Goal: Task Accomplishment & Management: Manage account settings

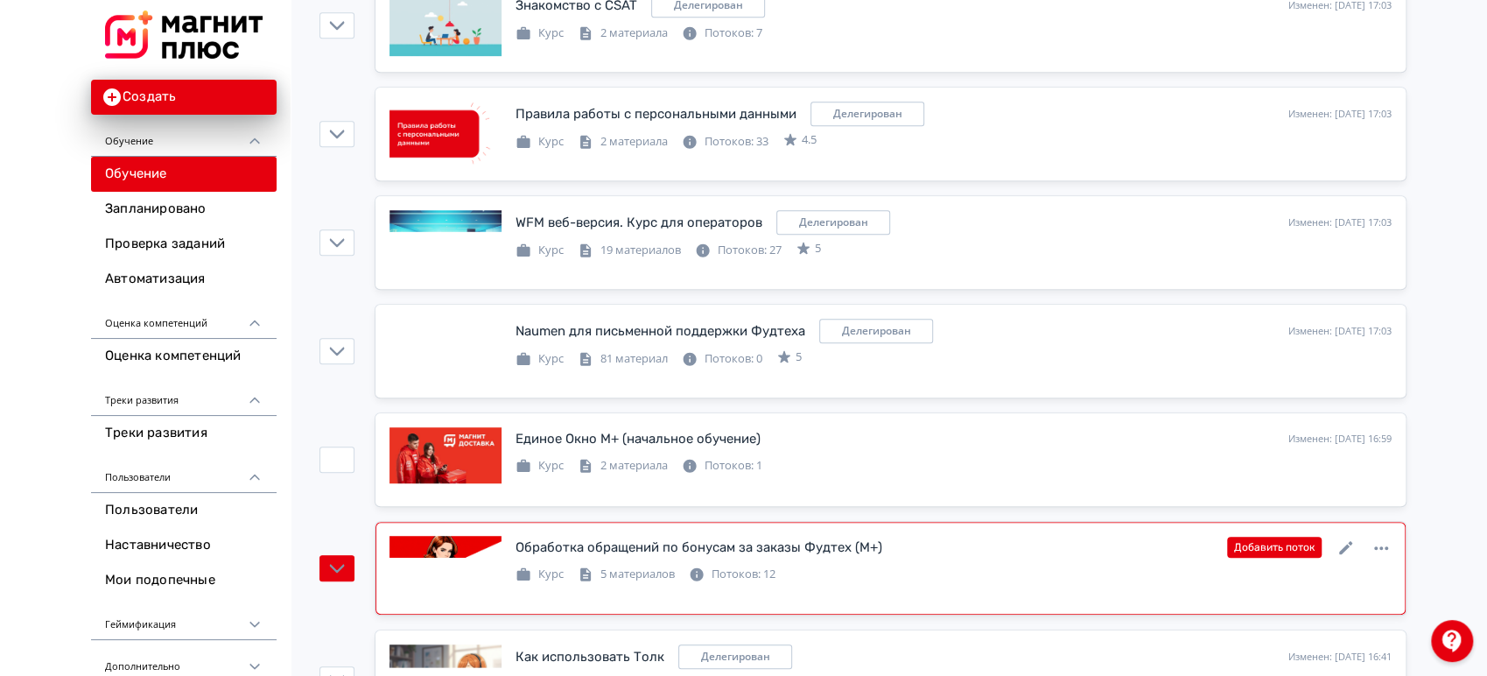
scroll to position [680, 0]
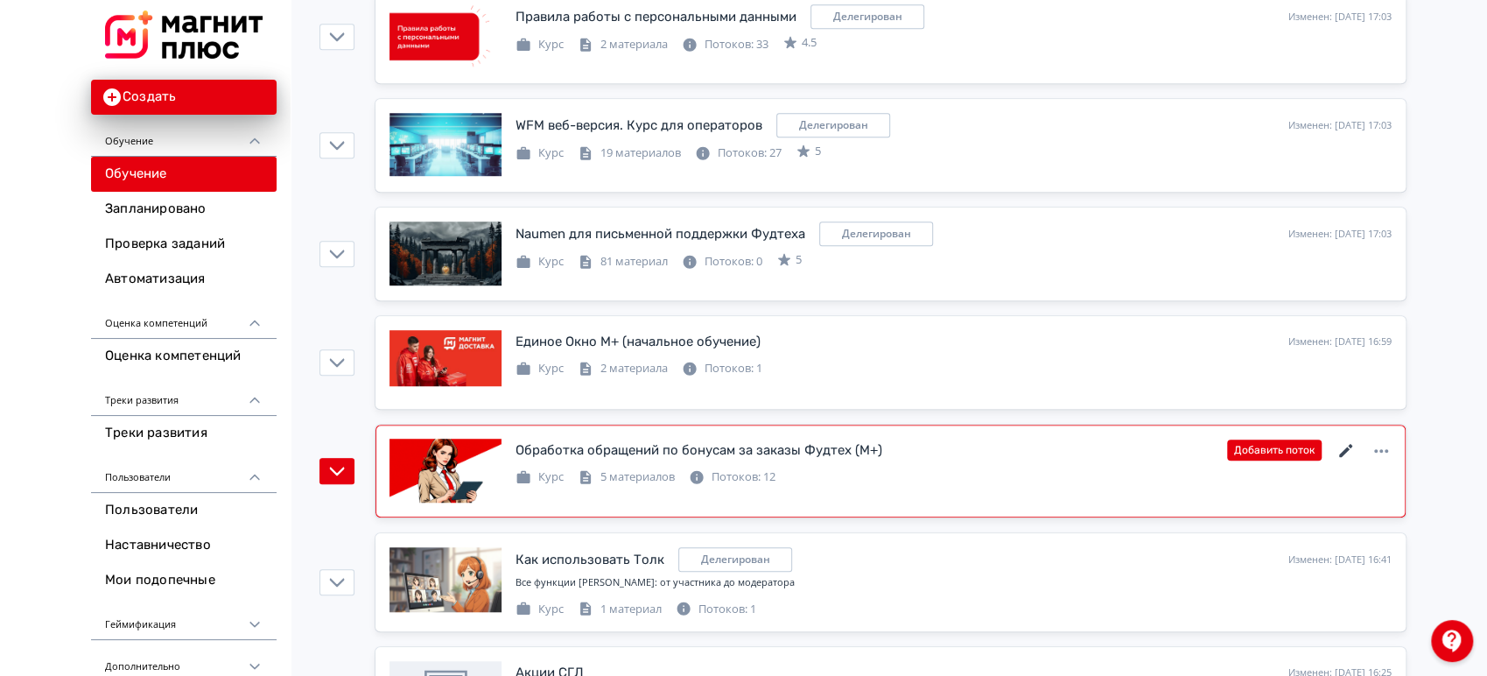
click at [1338, 446] on icon at bounding box center [1346, 450] width 21 height 21
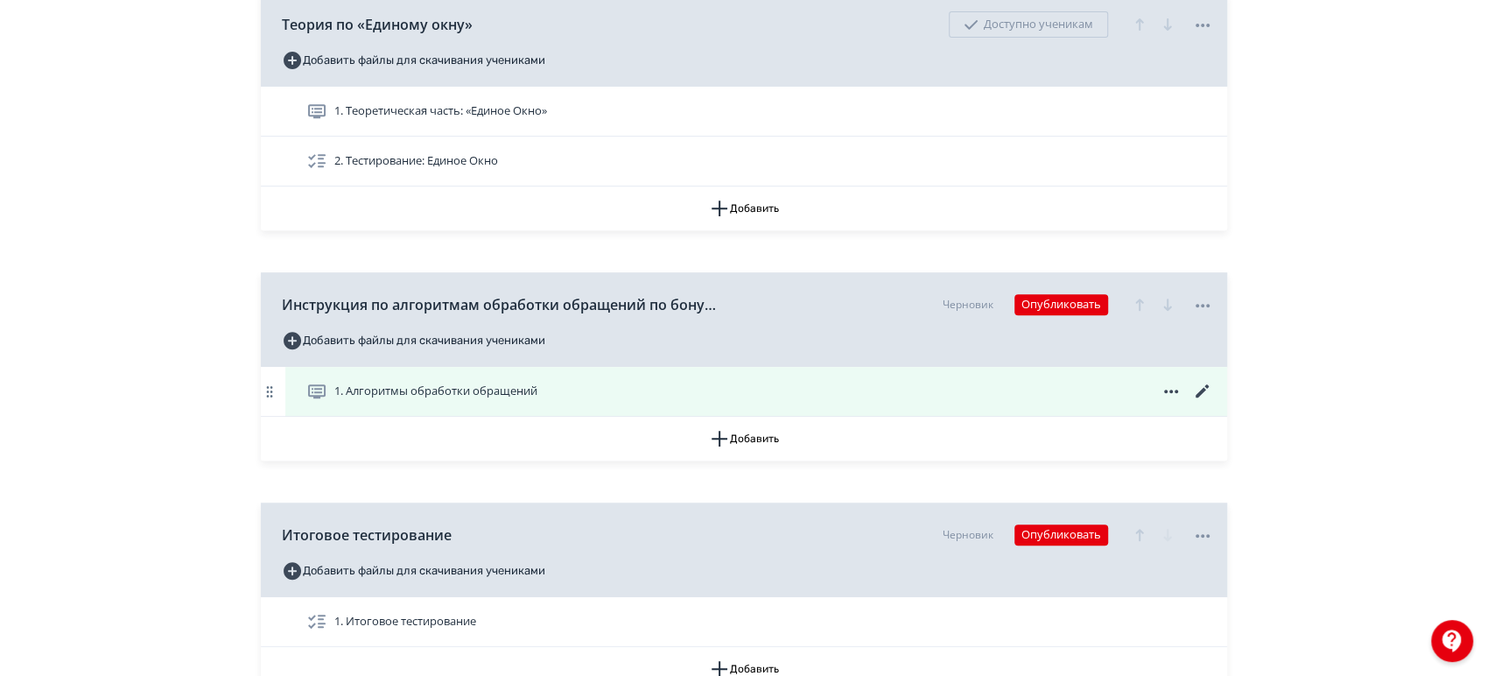
scroll to position [486, 0]
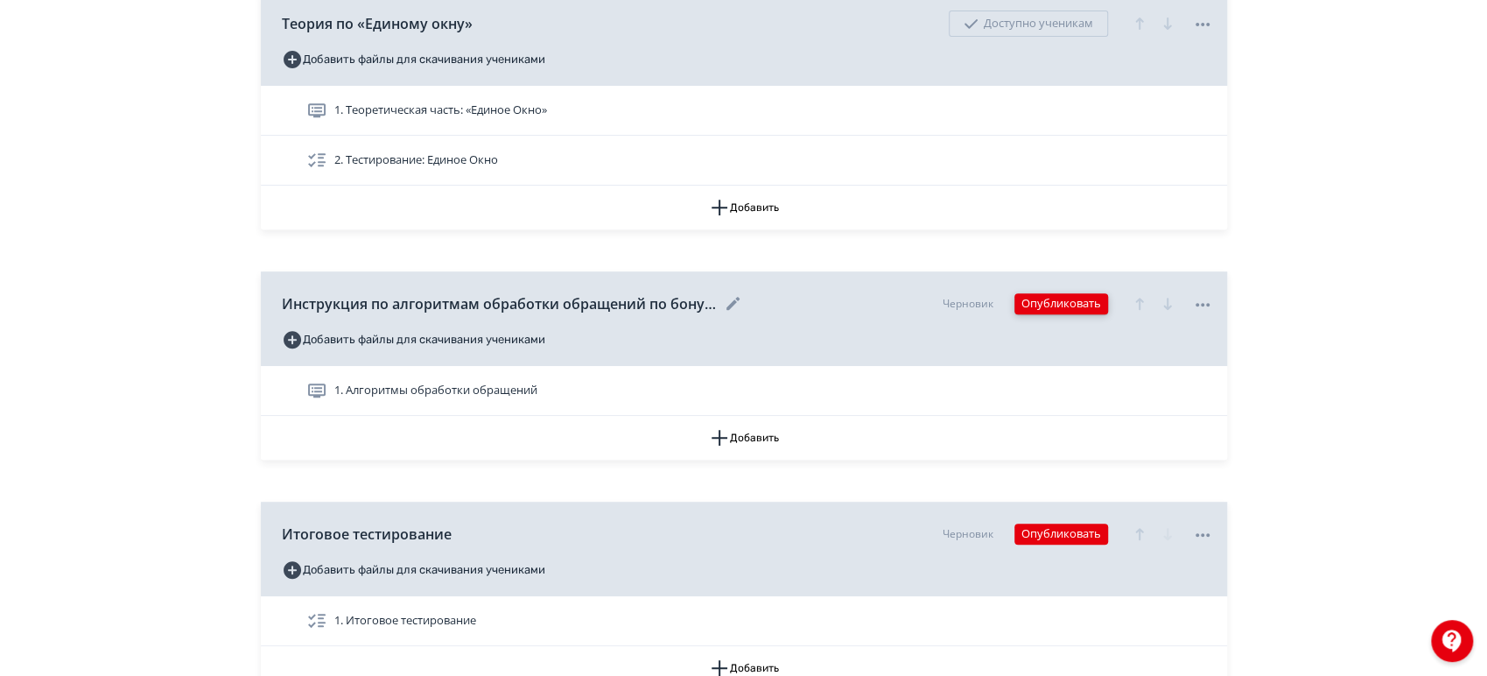
click at [1078, 304] on button "Опубликовать" at bounding box center [1061, 303] width 94 height 21
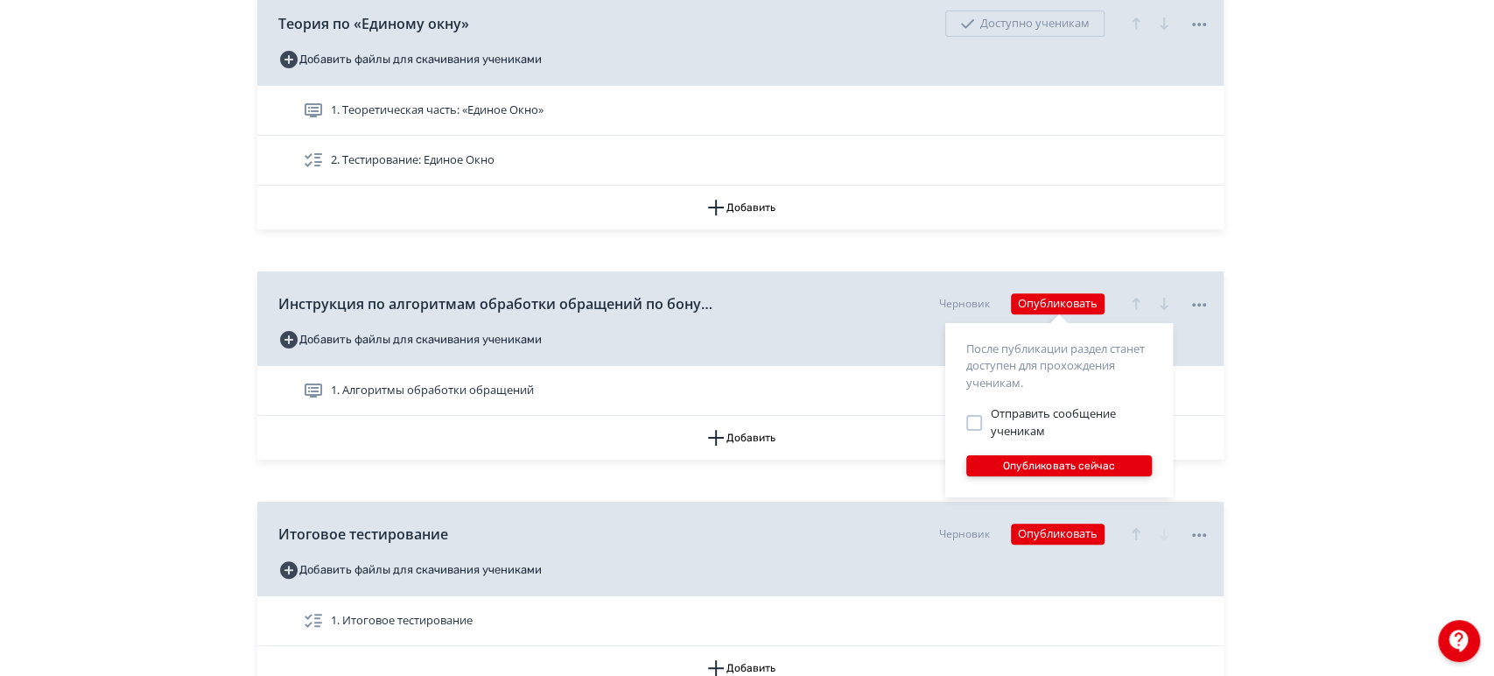
click at [1069, 466] on button "Опубликовать сейчас" at bounding box center [1059, 465] width 186 height 21
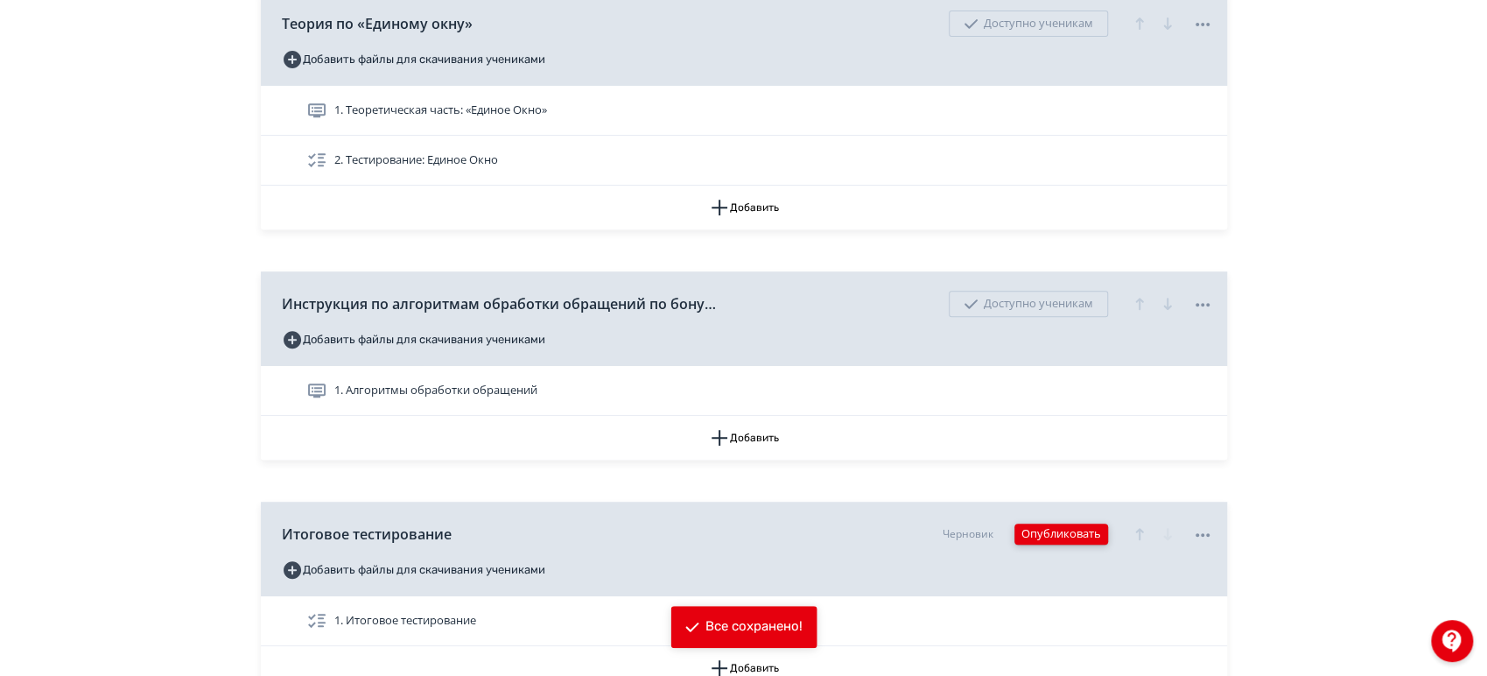
click at [1074, 537] on button "Опубликовать" at bounding box center [1061, 533] width 94 height 21
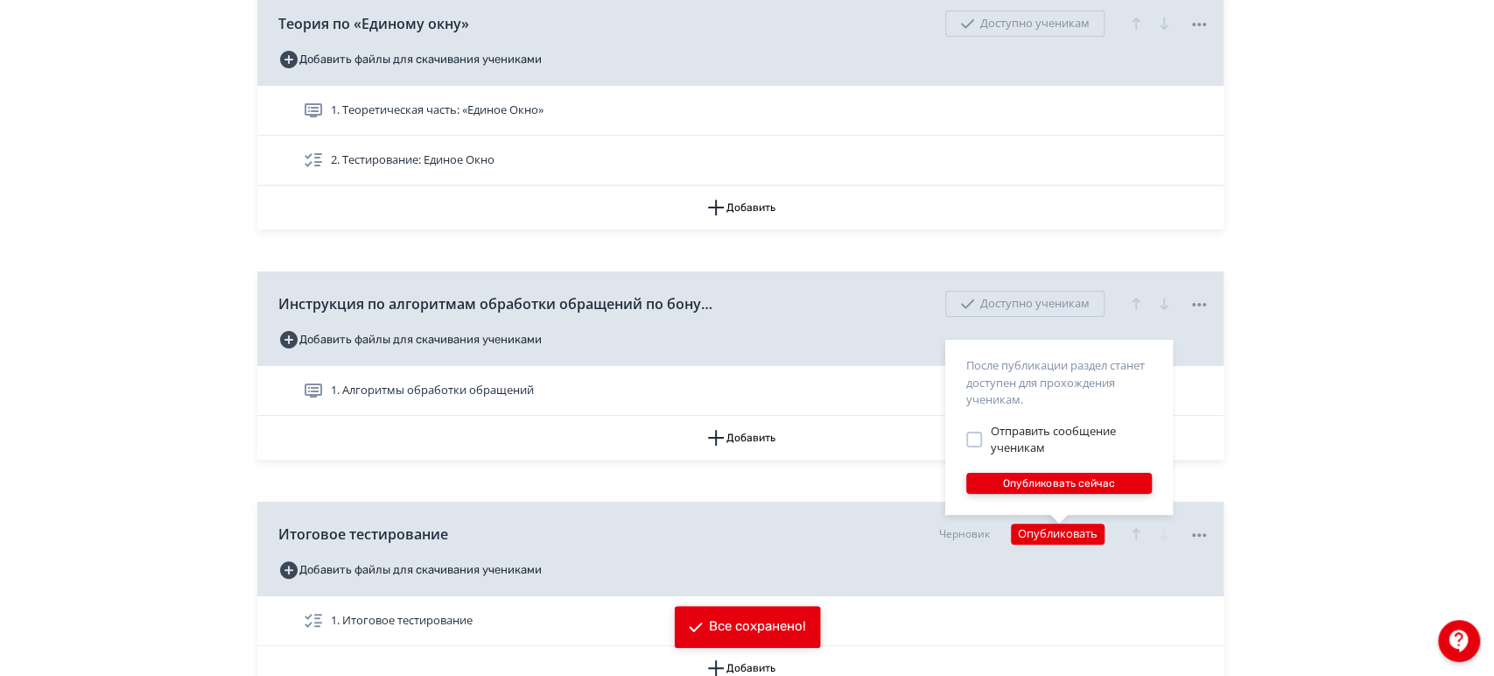
click at [1080, 476] on button "Опубликовать сейчас" at bounding box center [1059, 483] width 186 height 21
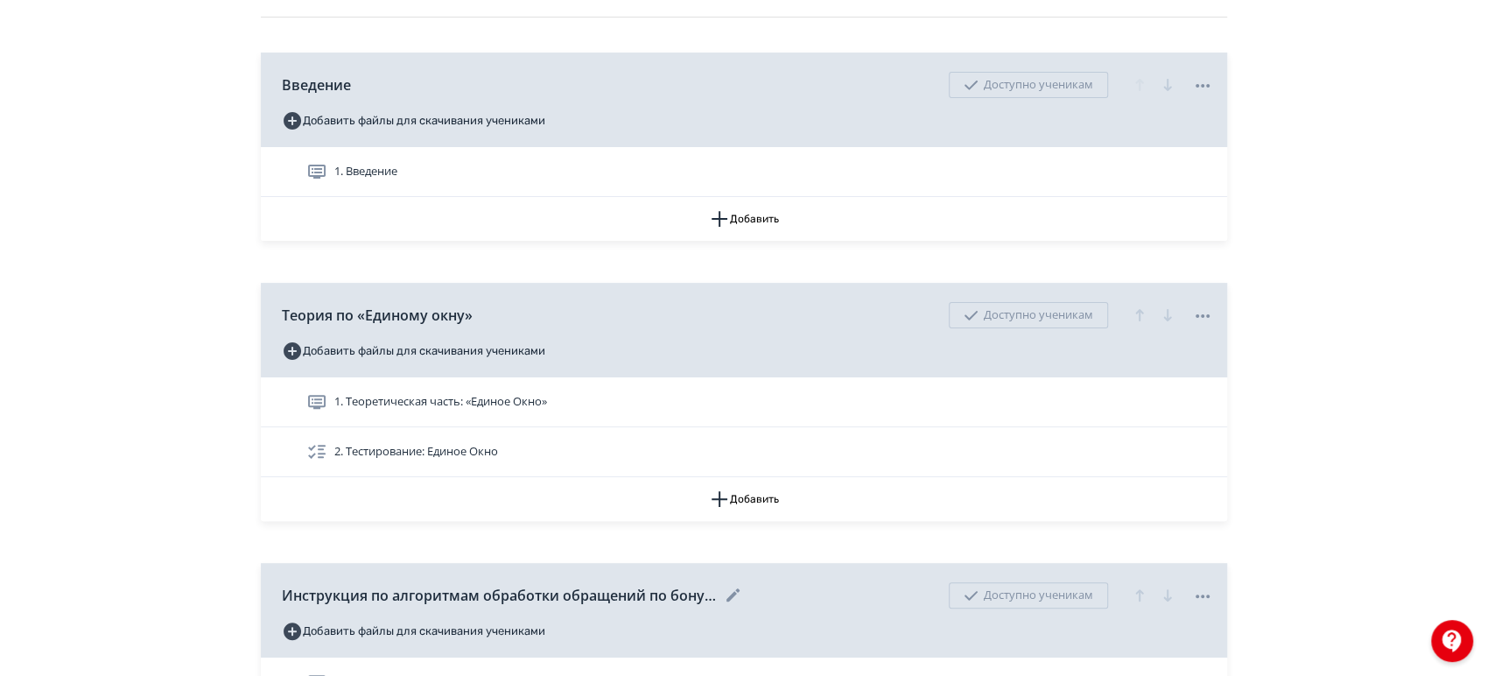
scroll to position [0, 0]
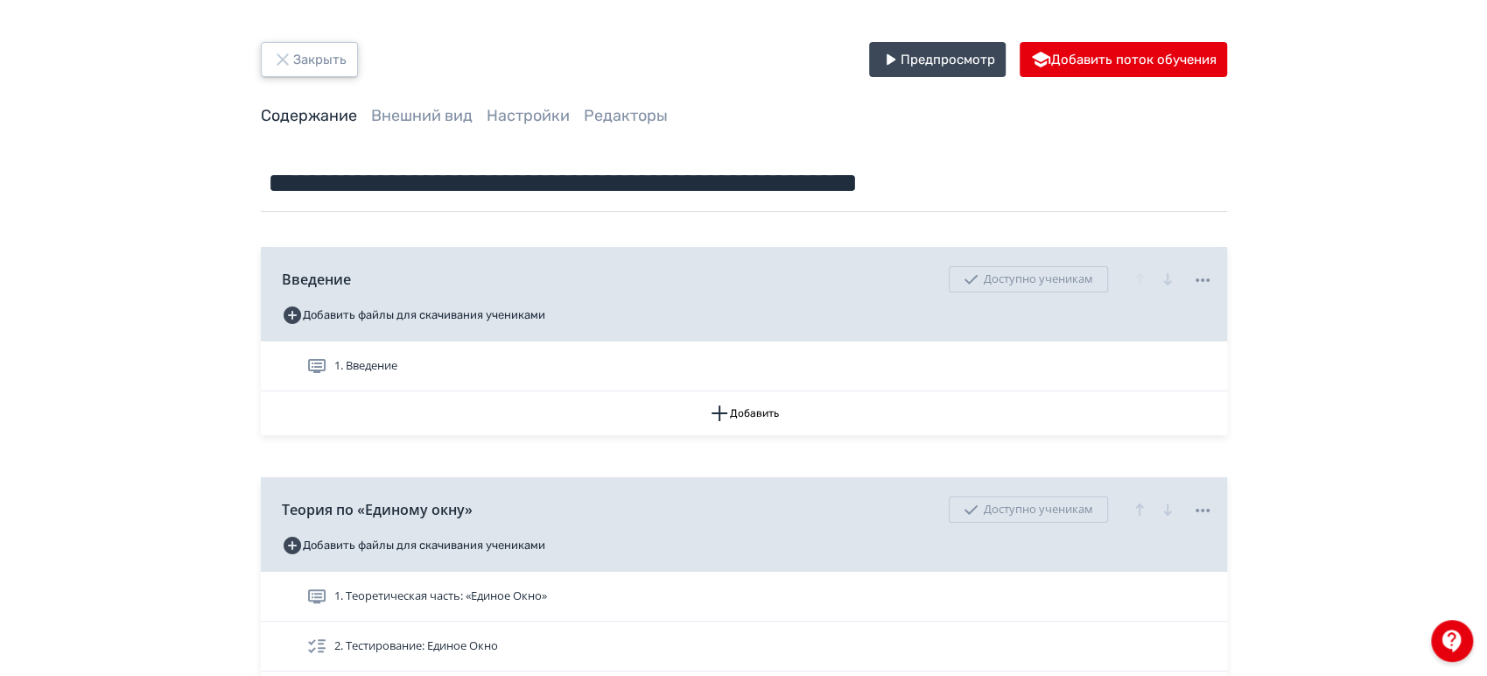
click at [356, 58] on button "Закрыть" at bounding box center [309, 59] width 97 height 35
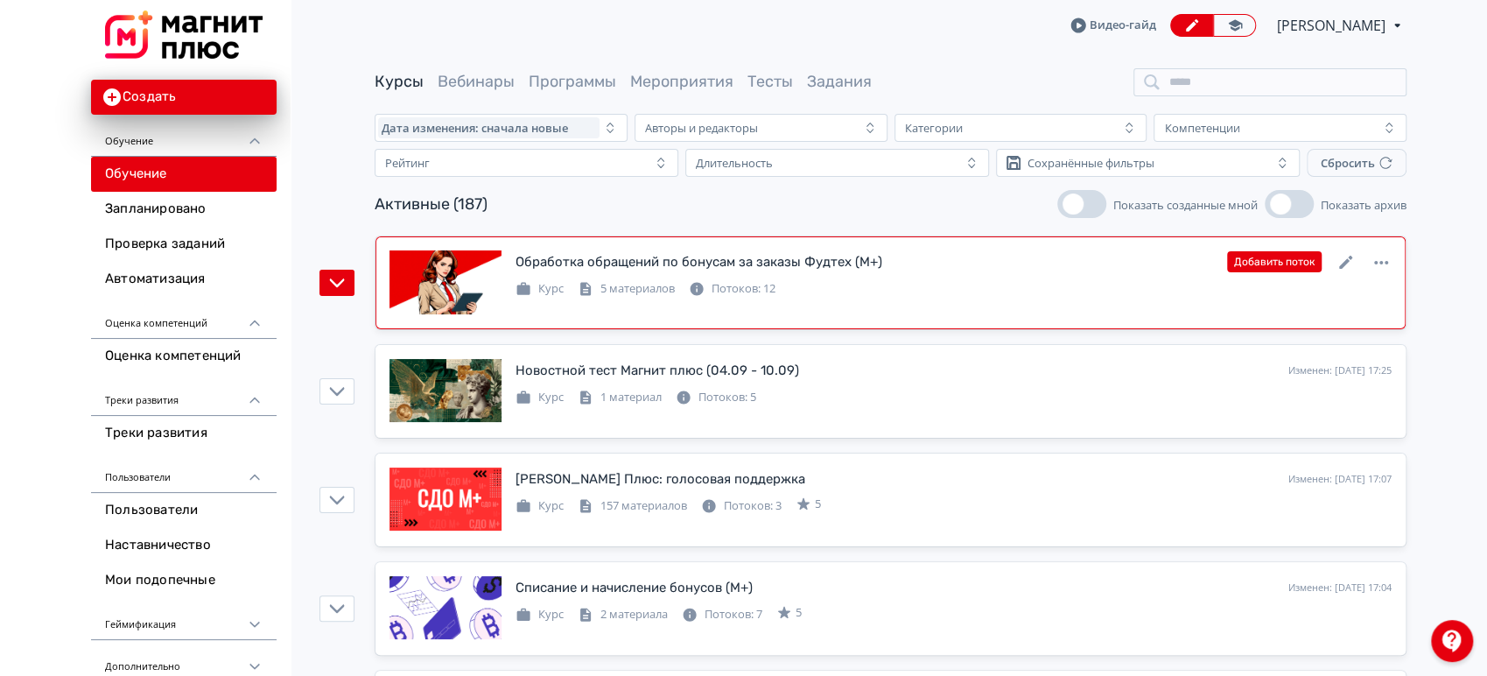
click at [1022, 270] on div "Обработка обращений по бонусам за заказы Фудтех (М+) Изменен: 05.09.2025 в 18:1…" at bounding box center [954, 261] width 876 height 23
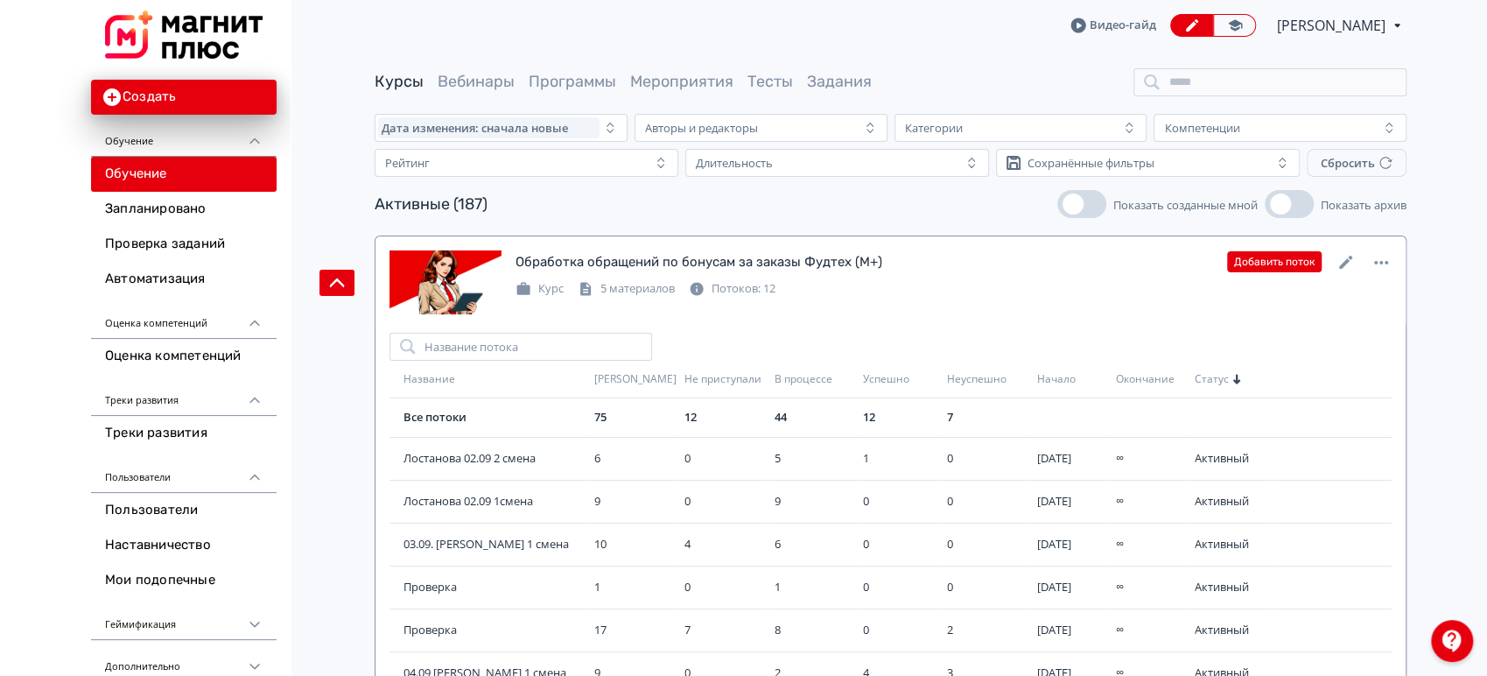
click at [1345, 265] on icon at bounding box center [1346, 262] width 21 height 21
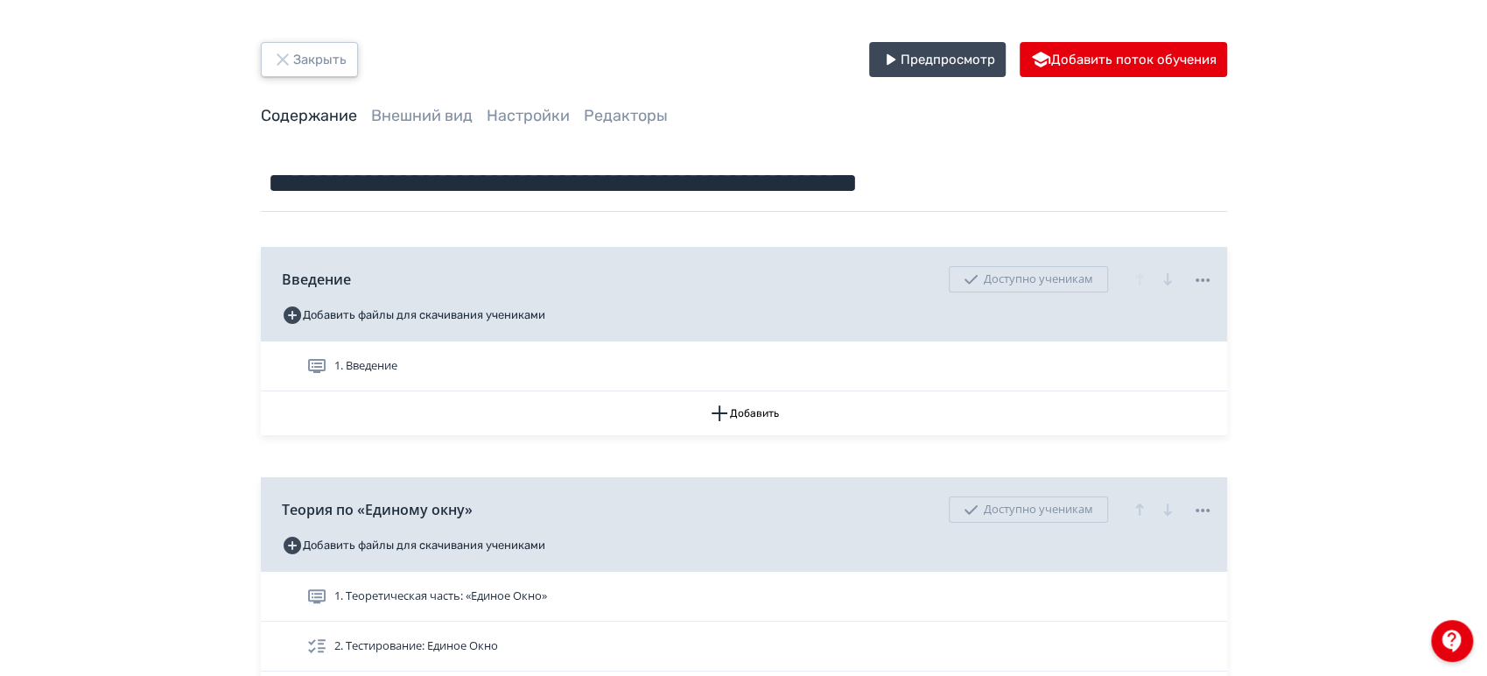
click at [306, 74] on button "Закрыть" at bounding box center [309, 59] width 97 height 35
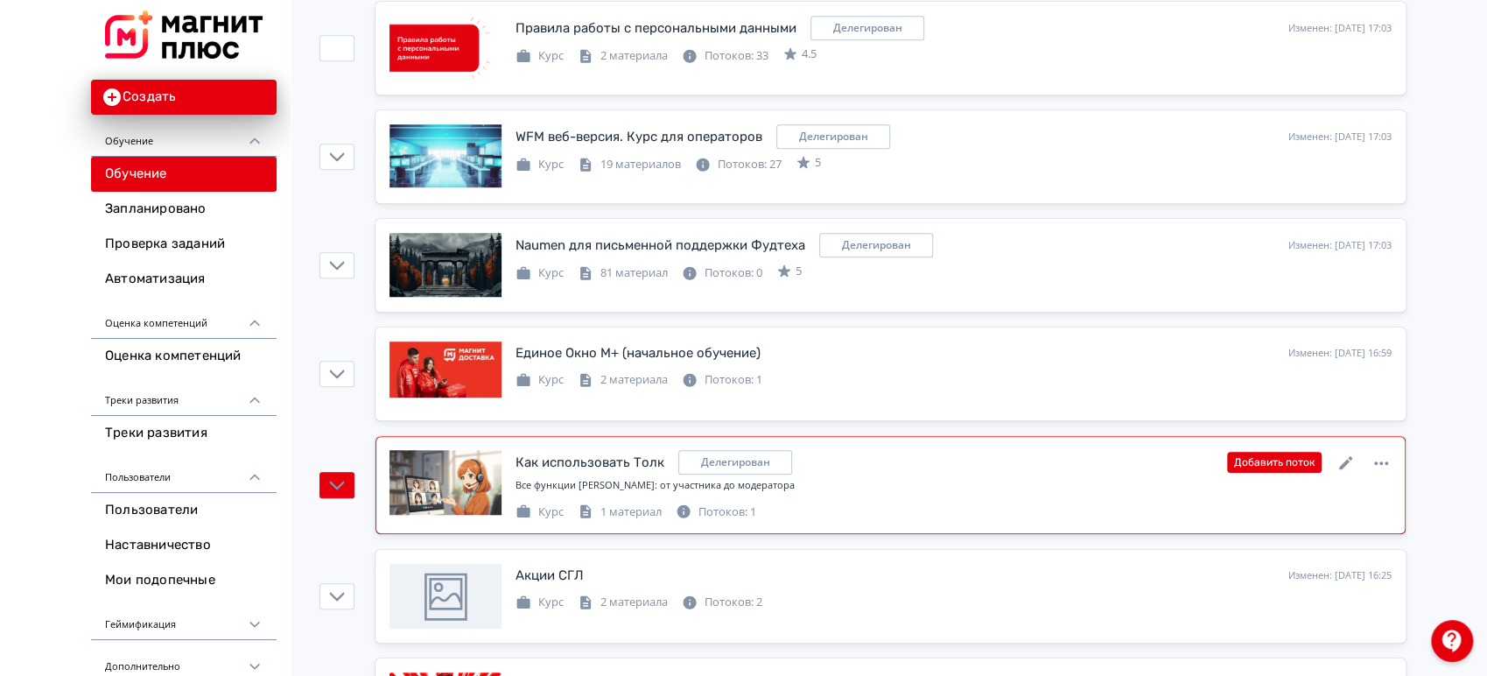
scroll to position [777, 0]
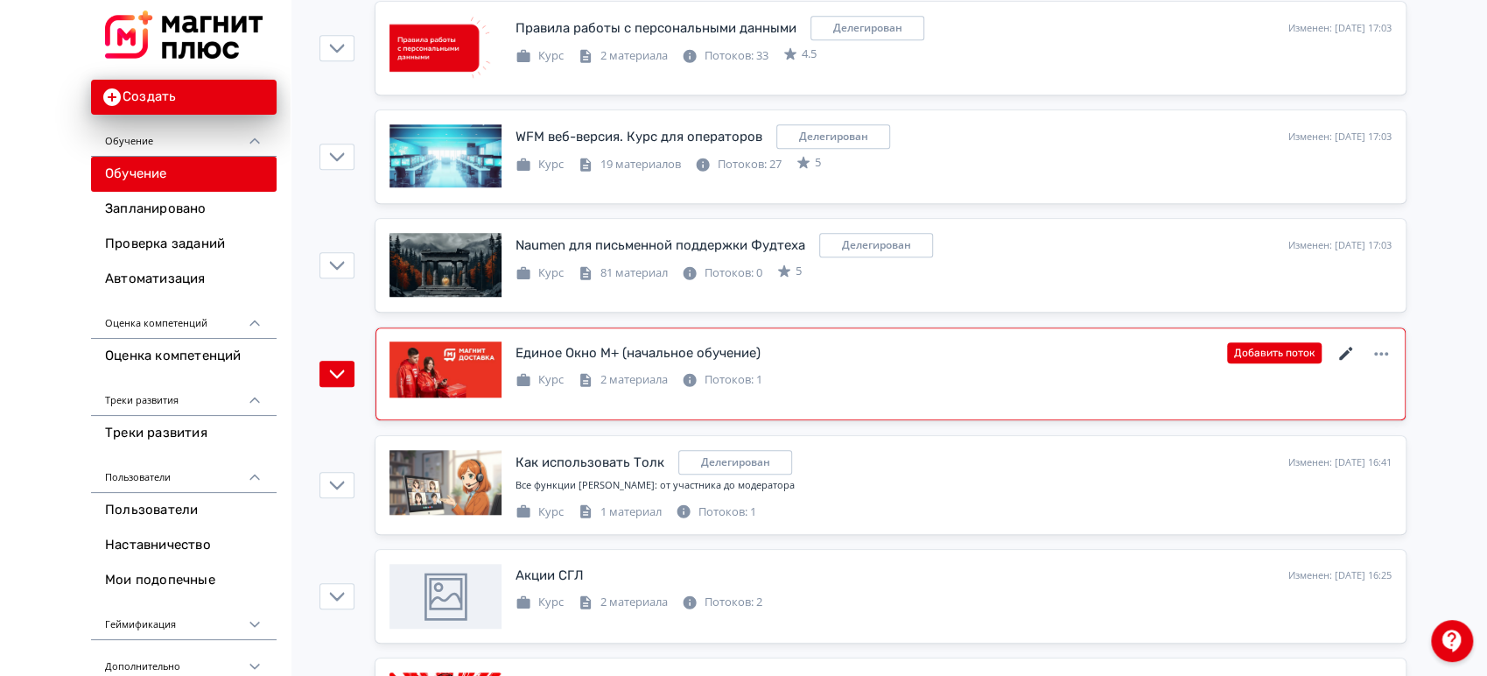
click at [1345, 343] on icon at bounding box center [1346, 353] width 21 height 21
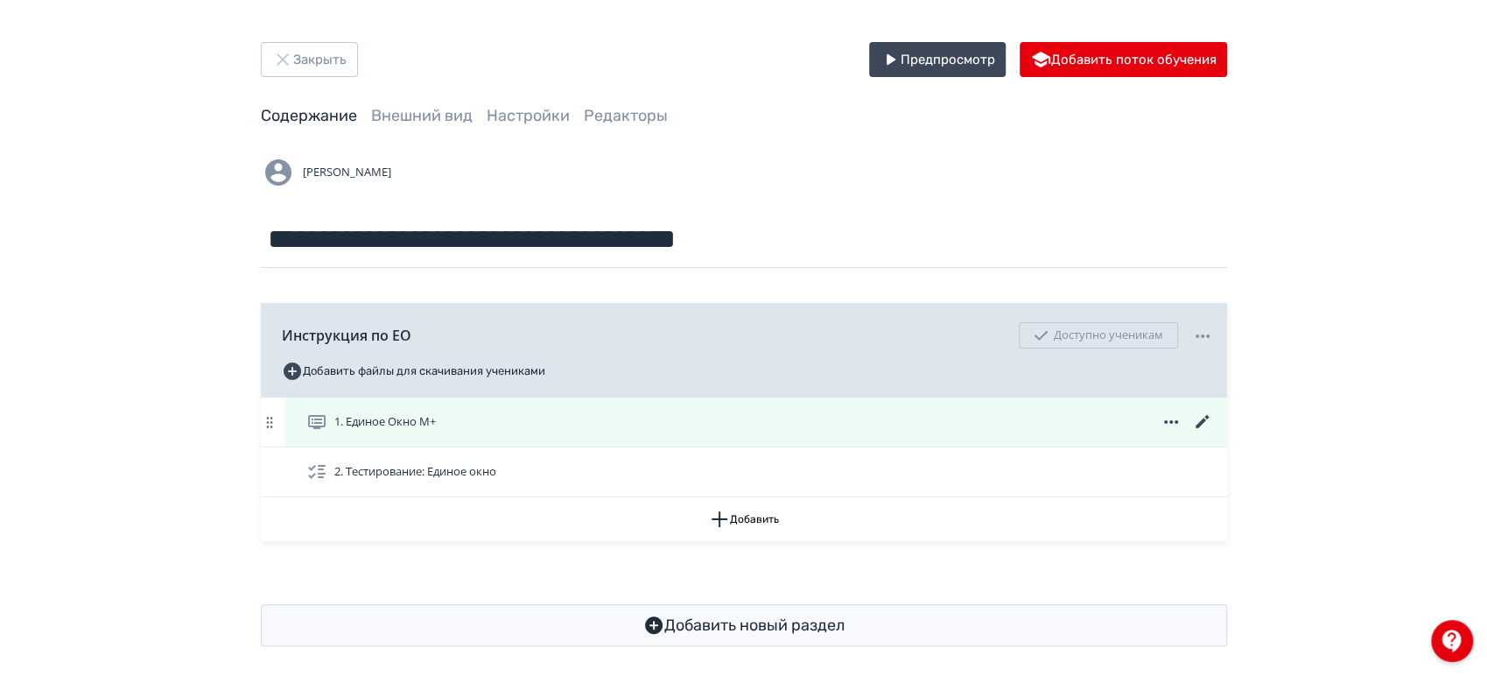
click at [1202, 418] on icon at bounding box center [1201, 421] width 13 height 13
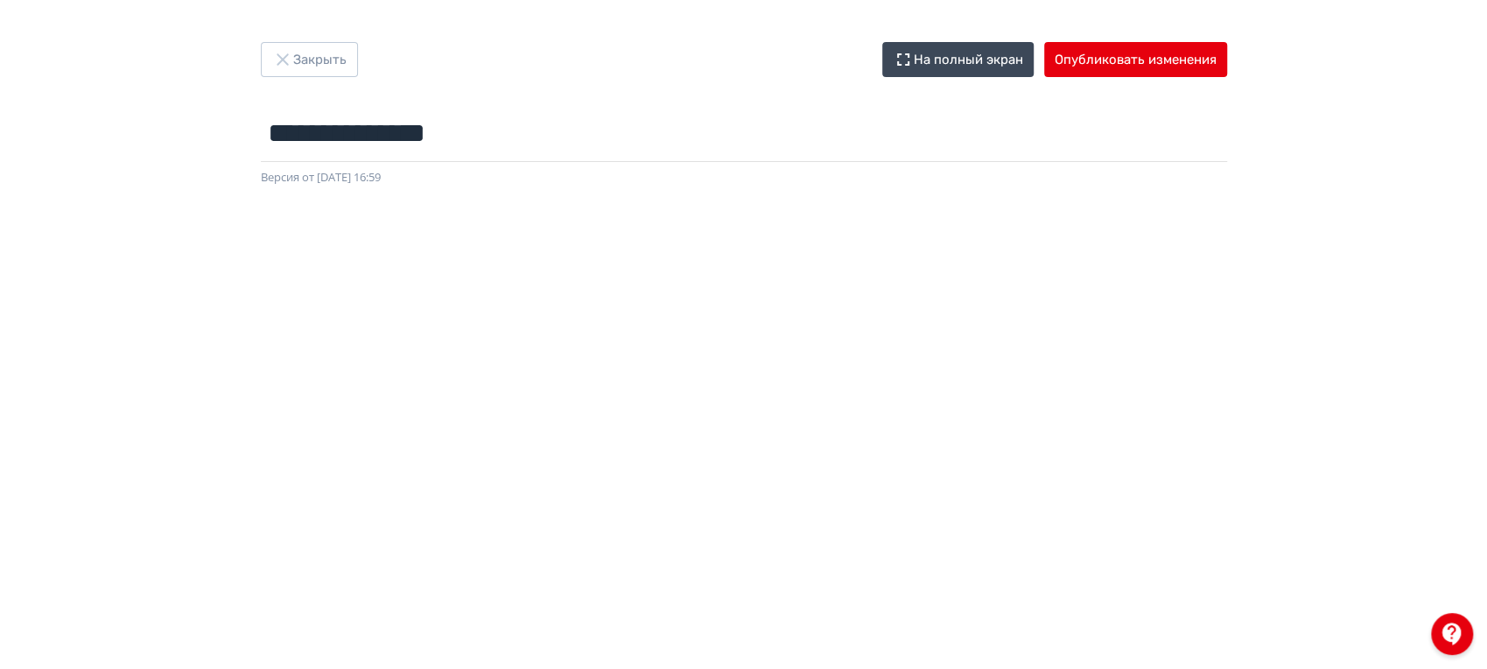
click at [712, 221] on iframe at bounding box center [743, 615] width 1403 height 788
click at [511, 107] on input "**********" at bounding box center [744, 133] width 966 height 57
drag, startPoint x: 523, startPoint y: 128, endPoint x: 257, endPoint y: 130, distance: 265.2
click at [257, 130] on div "**********" at bounding box center [744, 114] width 1050 height 144
click at [1125, 52] on button "Опубликовать изменения" at bounding box center [1135, 59] width 183 height 35
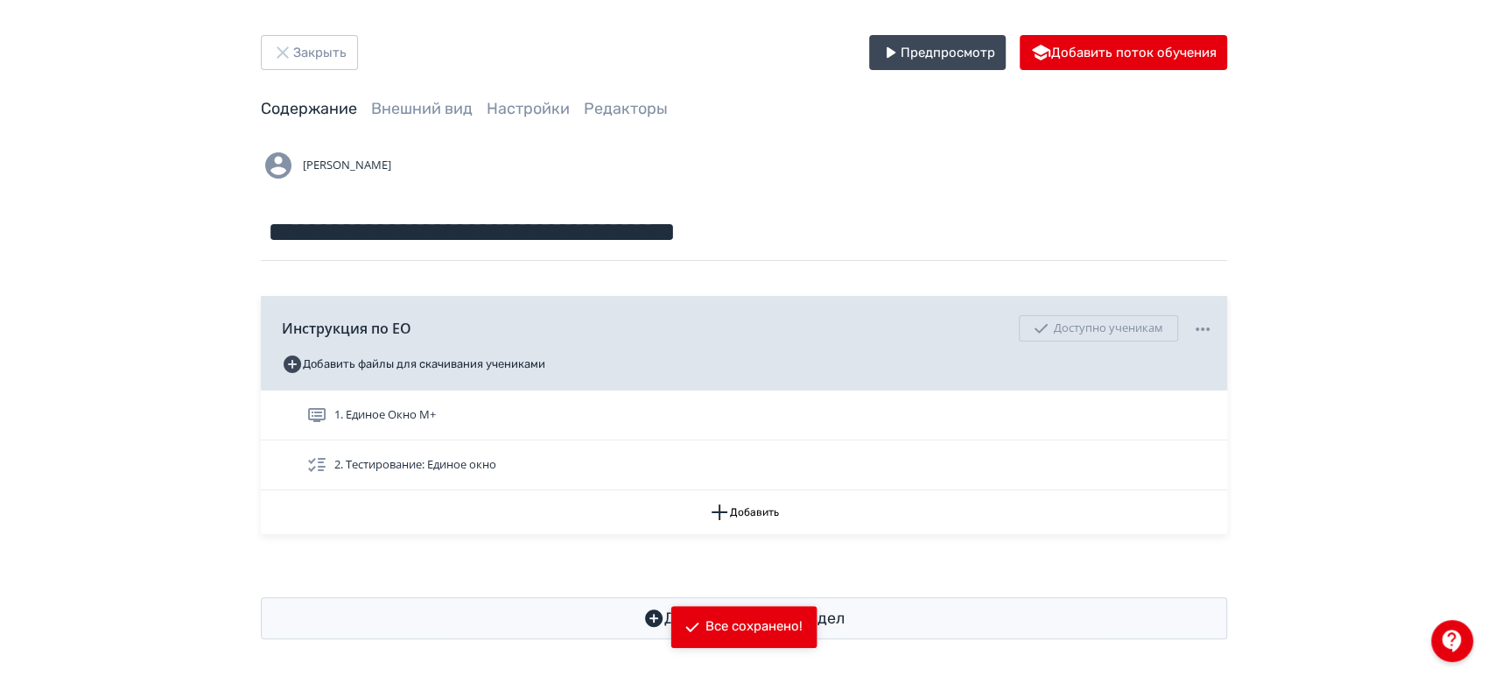
scroll to position [11, 0]
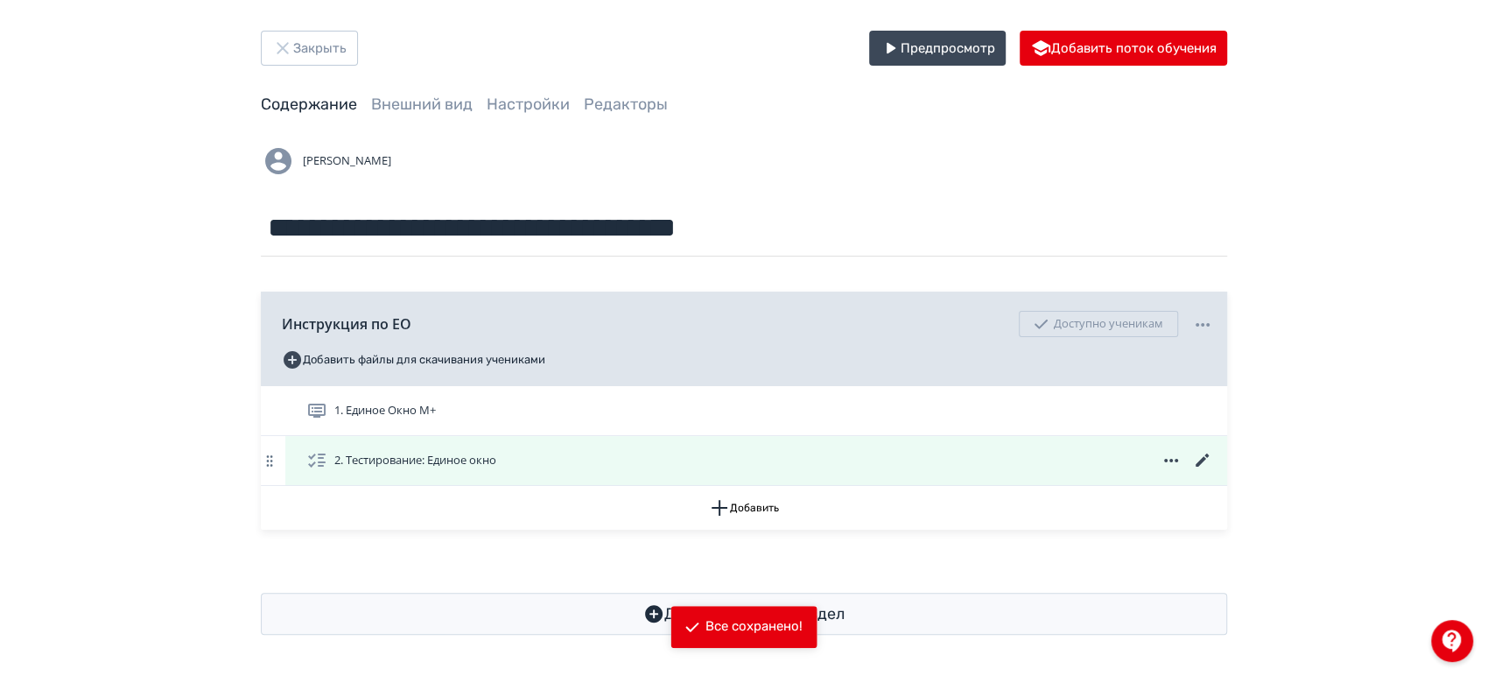
click at [1169, 461] on icon at bounding box center [1171, 460] width 21 height 21
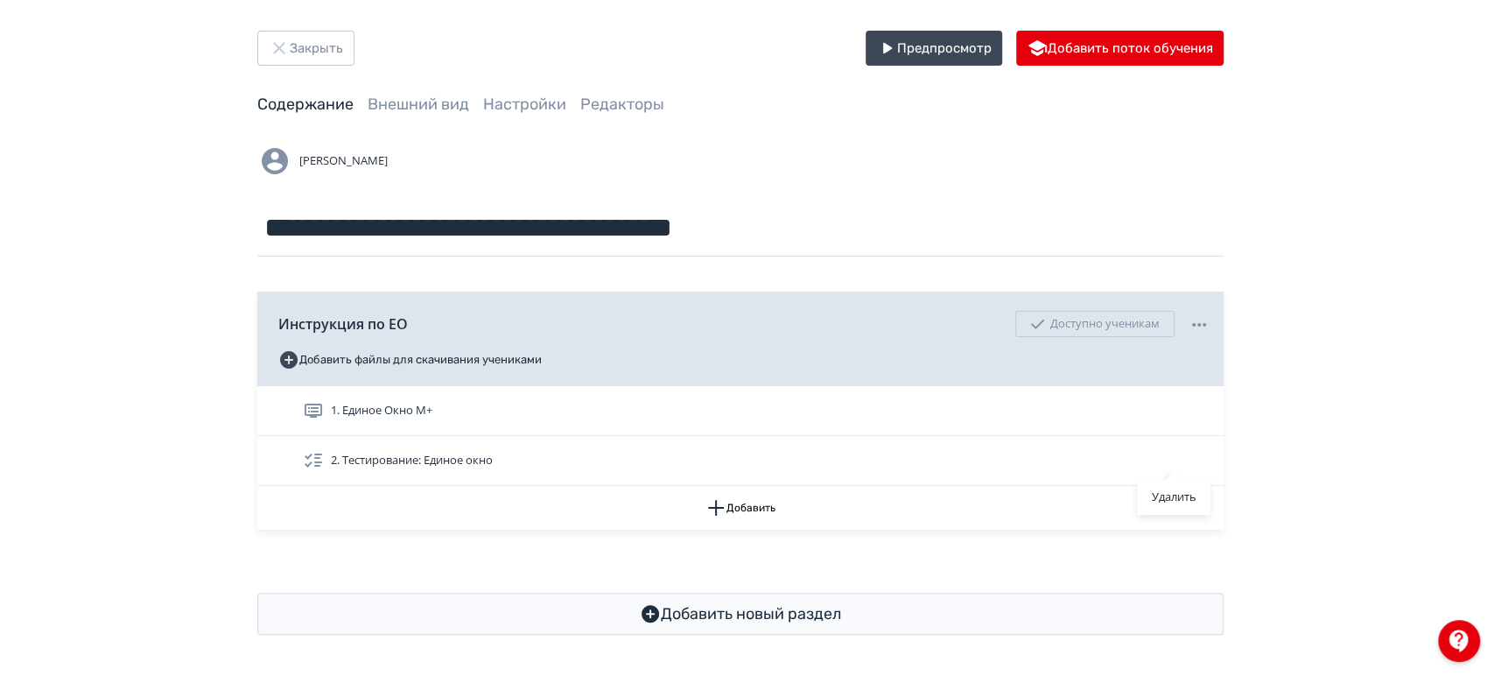
click at [1058, 448] on div "Удалить" at bounding box center [747, 338] width 1494 height 676
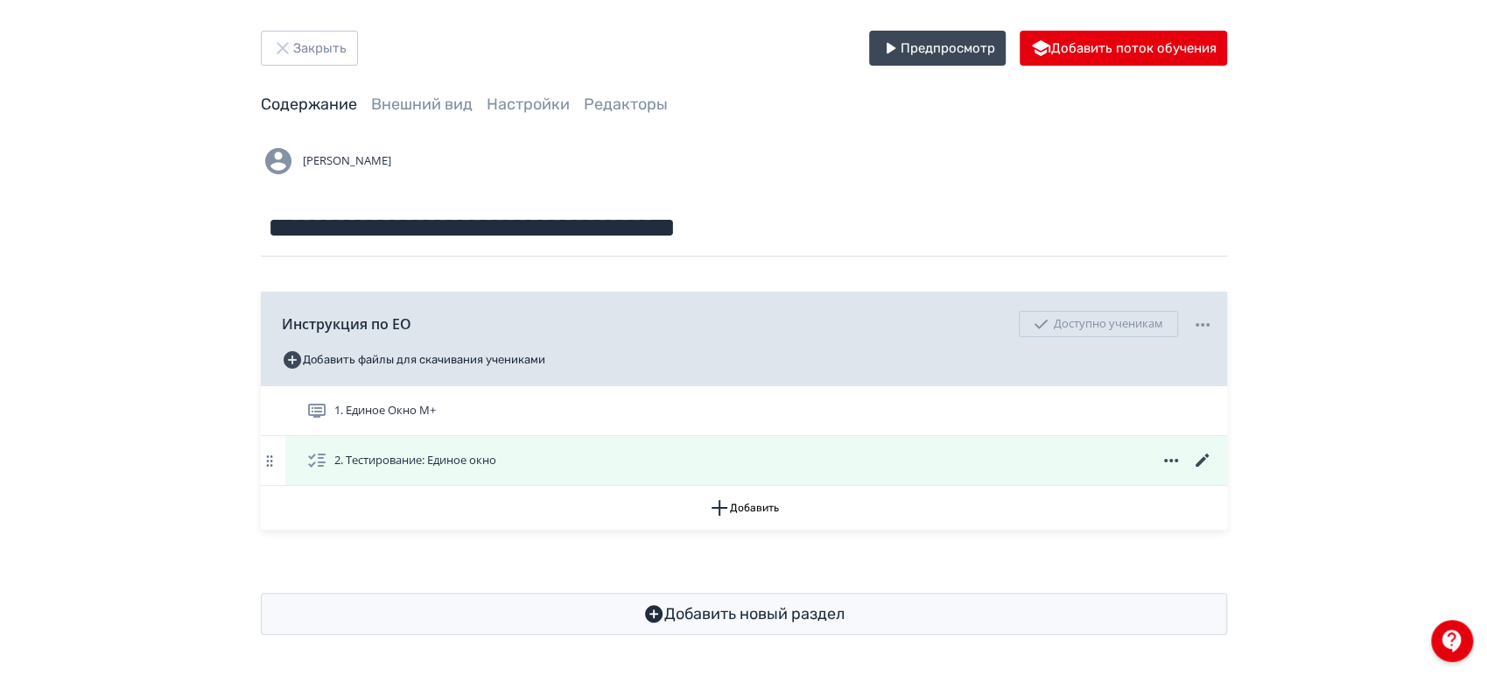
click at [777, 463] on div "2. Тестирование: Единое окно" at bounding box center [759, 460] width 907 height 21
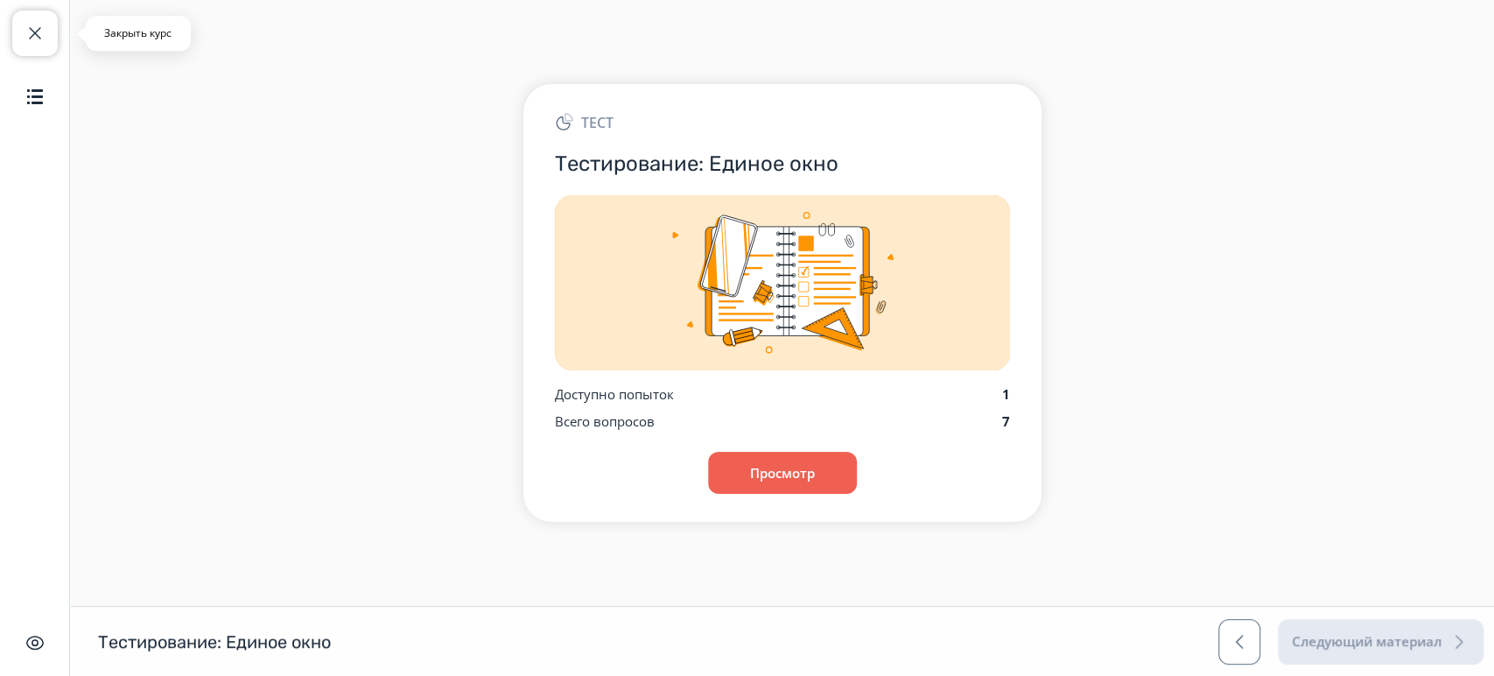
click at [35, 39] on span "button" at bounding box center [35, 33] width 21 height 21
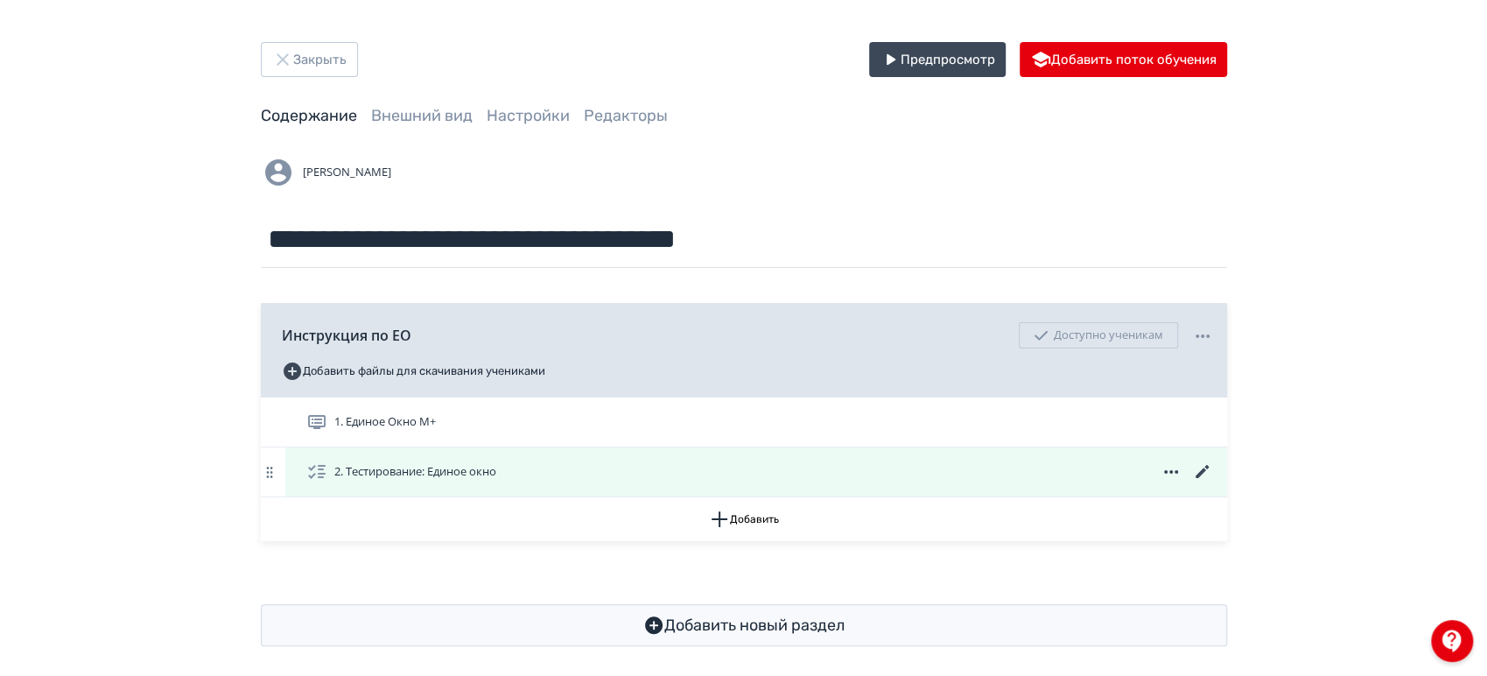
click at [1204, 471] on icon at bounding box center [1202, 471] width 21 height 21
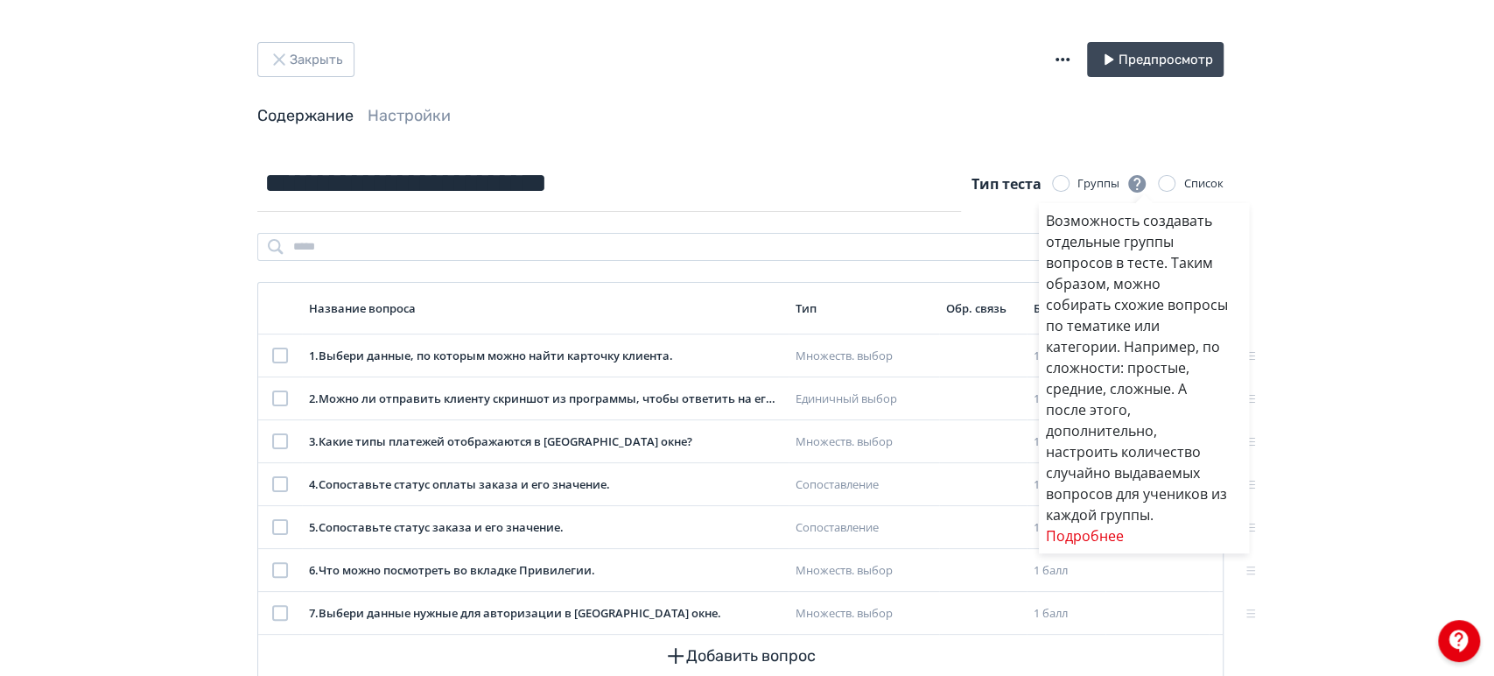
click at [1064, 66] on div "Возможность создавать отдельные группы вопросов в тесте. Таким образом, можно с…" at bounding box center [747, 338] width 1494 height 676
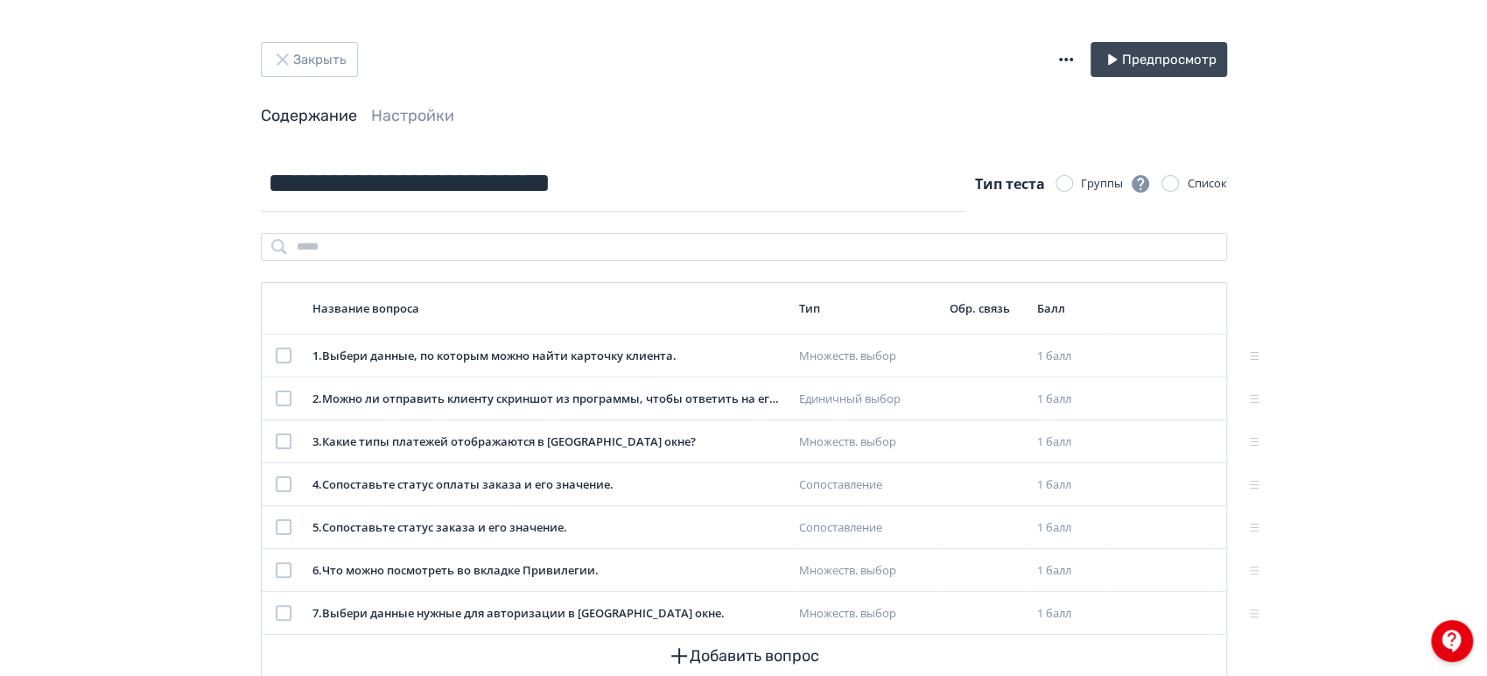
click at [1064, 63] on icon "button" at bounding box center [1066, 59] width 21 height 21
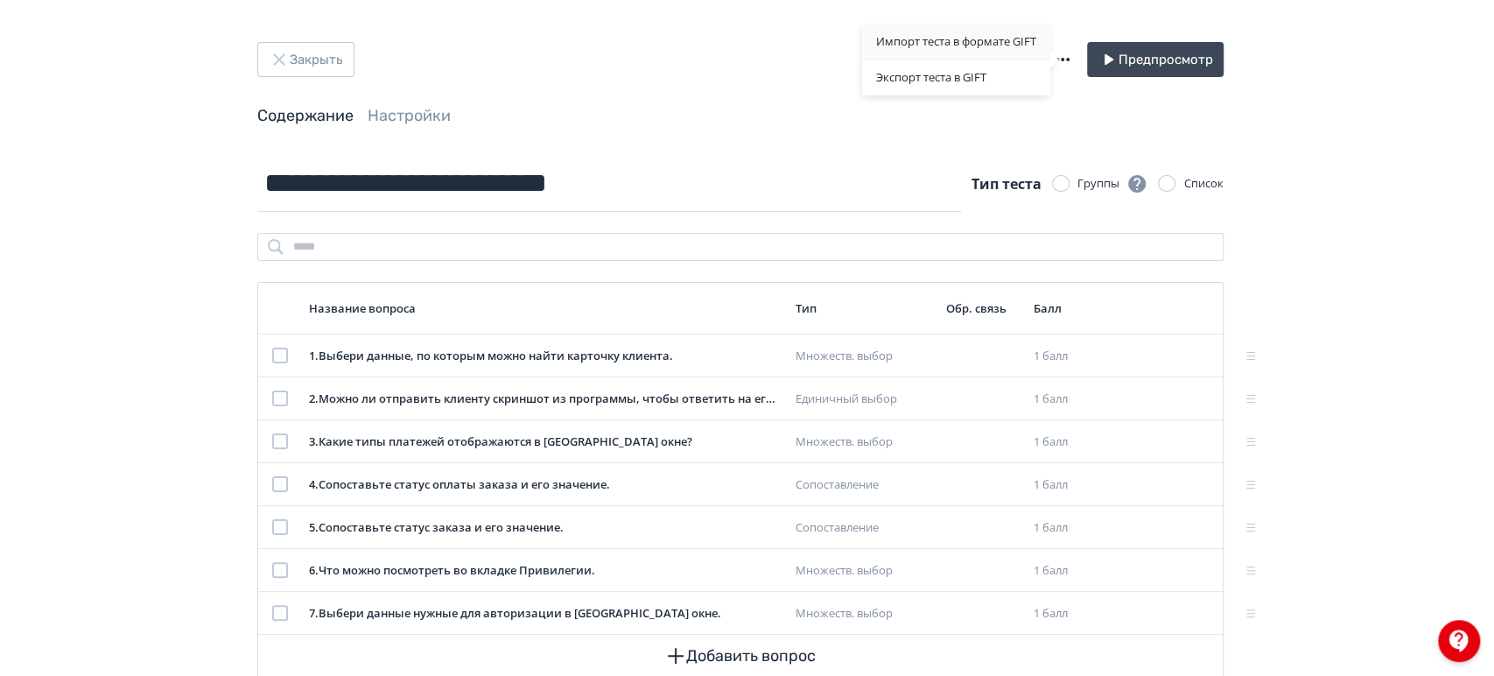
click at [929, 44] on div "Импорт теста в формате GIFT" at bounding box center [956, 42] width 188 height 35
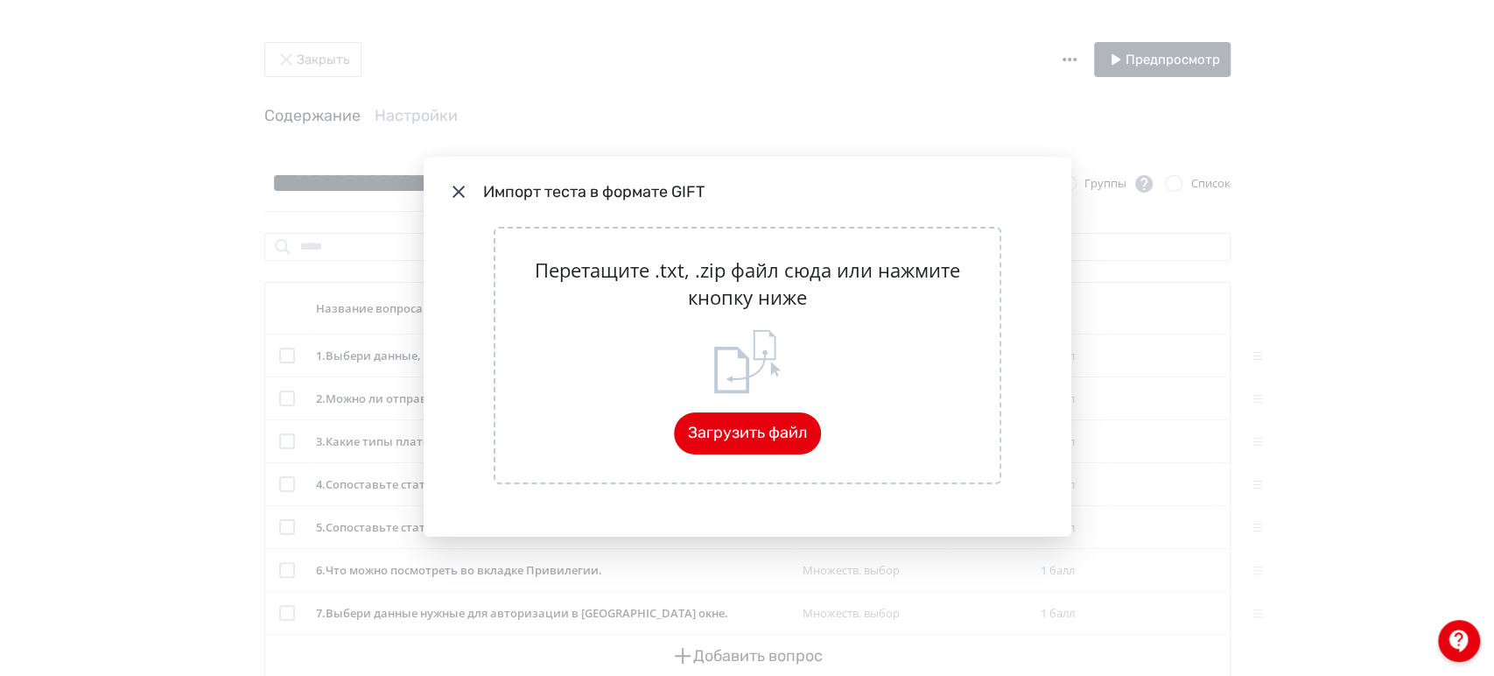
click at [923, 47] on div "Импорт теста в формате GIFT Перетащите .txt, .zip файл сюда или нажмите кнопку …" at bounding box center [747, 338] width 1494 height 676
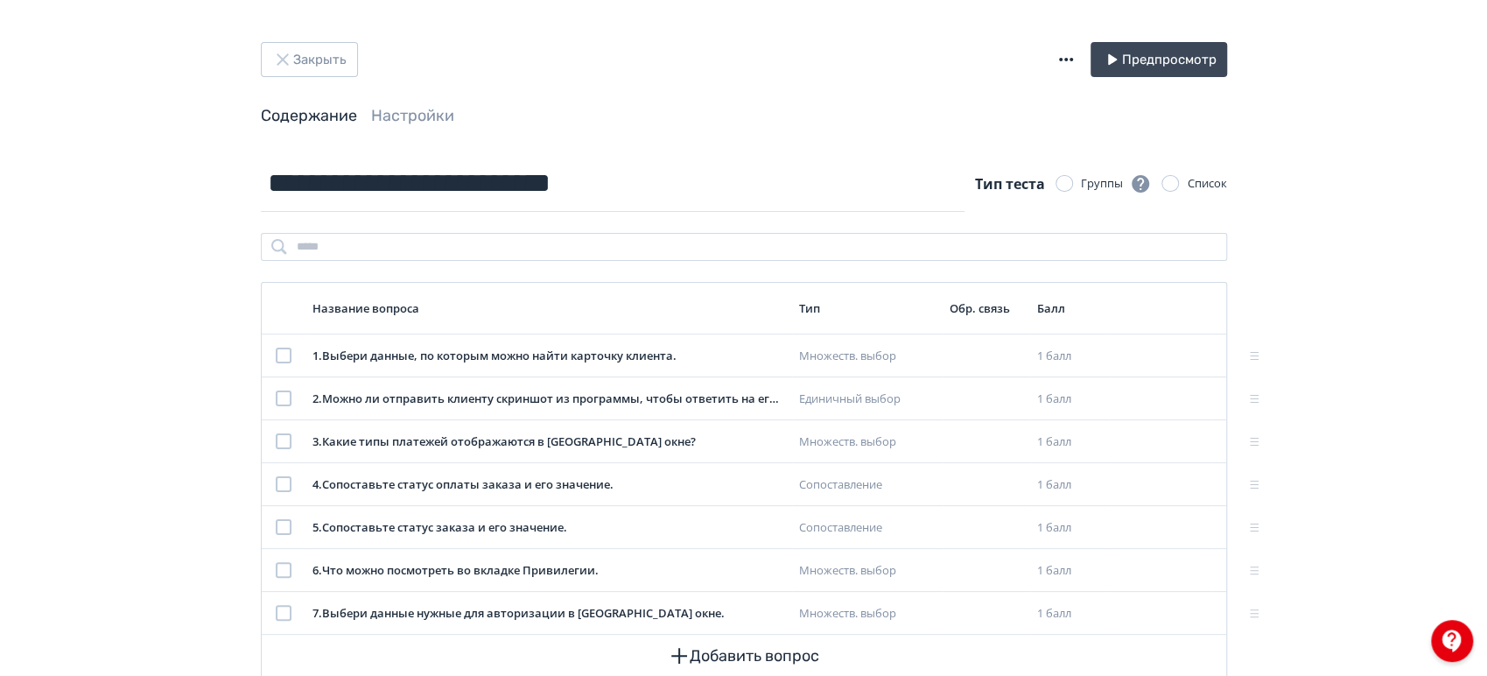
click at [1056, 57] on icon "button" at bounding box center [1066, 59] width 21 height 21
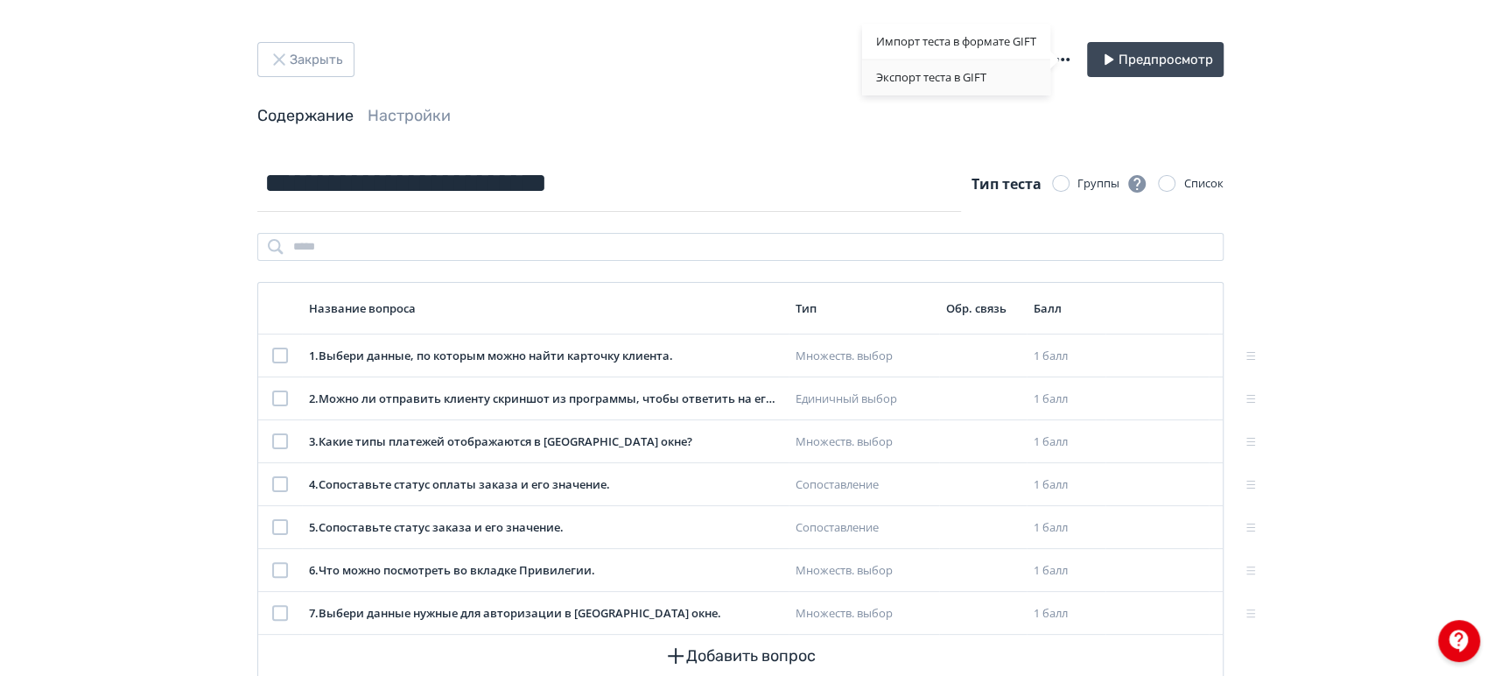
click at [946, 82] on div "Экспорт теста в GIFT" at bounding box center [956, 77] width 188 height 35
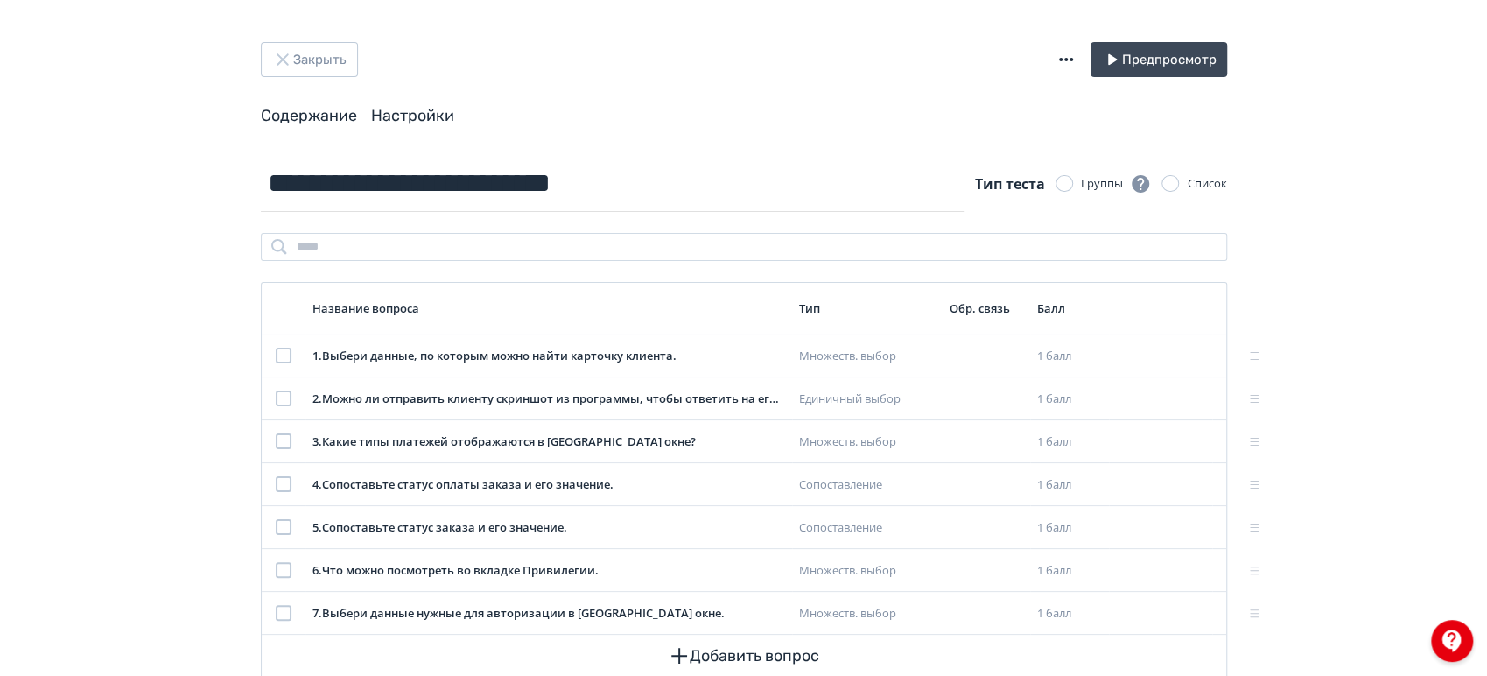
click at [412, 121] on link "Настройки" at bounding box center [412, 115] width 83 height 19
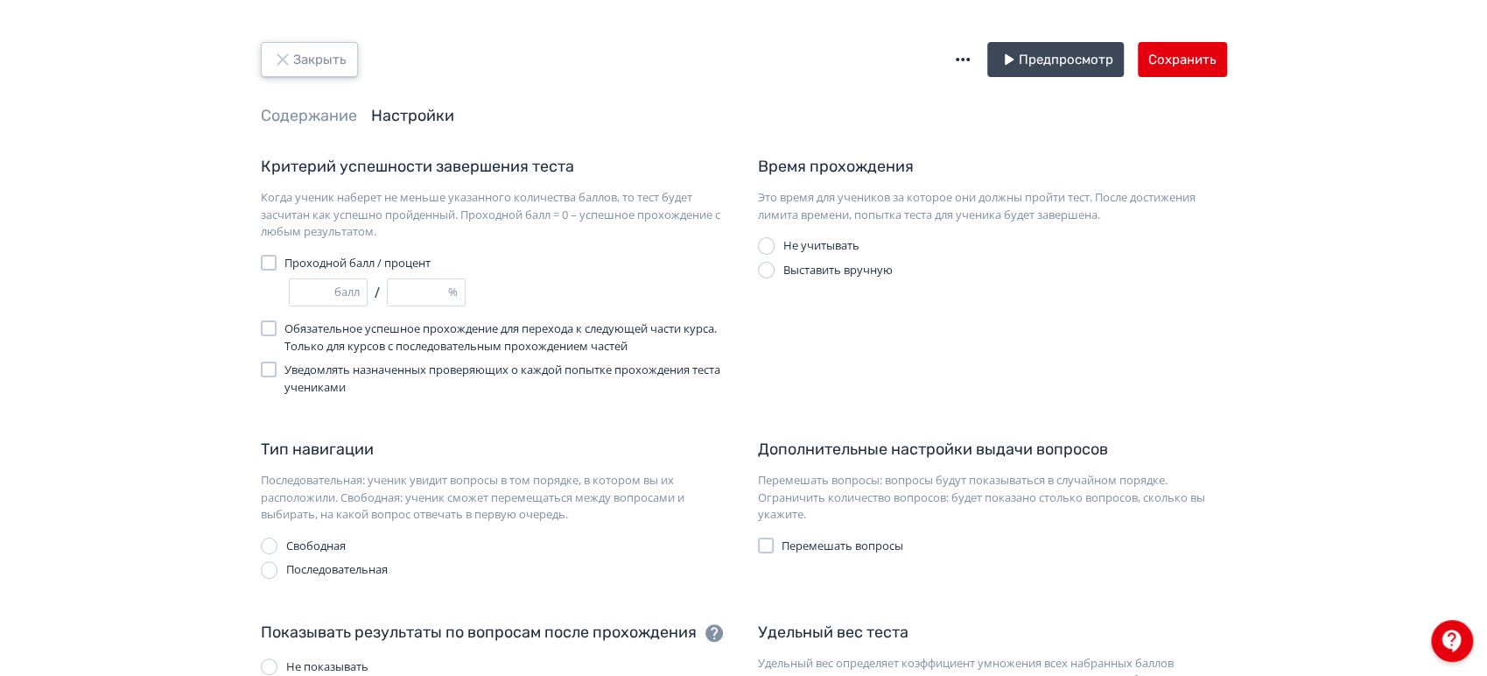
click at [299, 60] on button "Закрыть" at bounding box center [309, 59] width 97 height 35
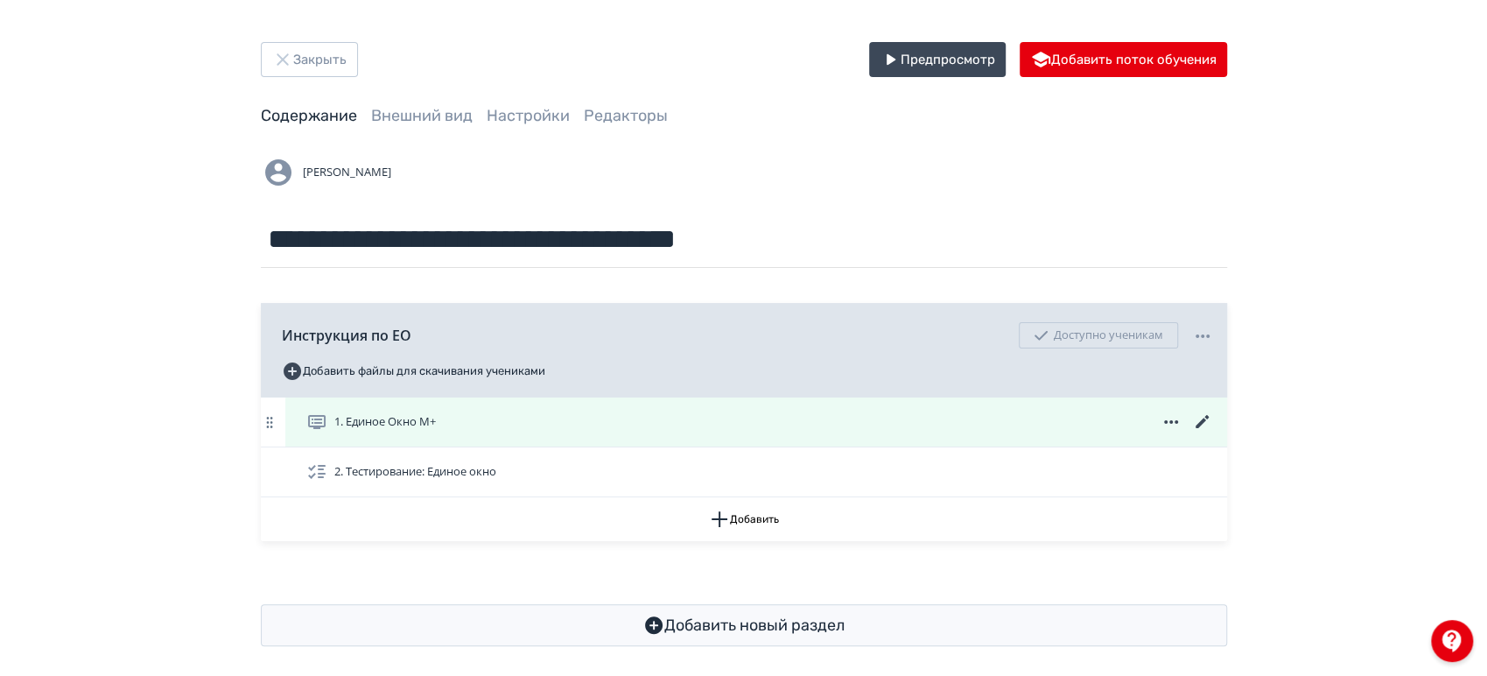
click at [628, 404] on div "1. Единое Окно М+" at bounding box center [756, 421] width 942 height 49
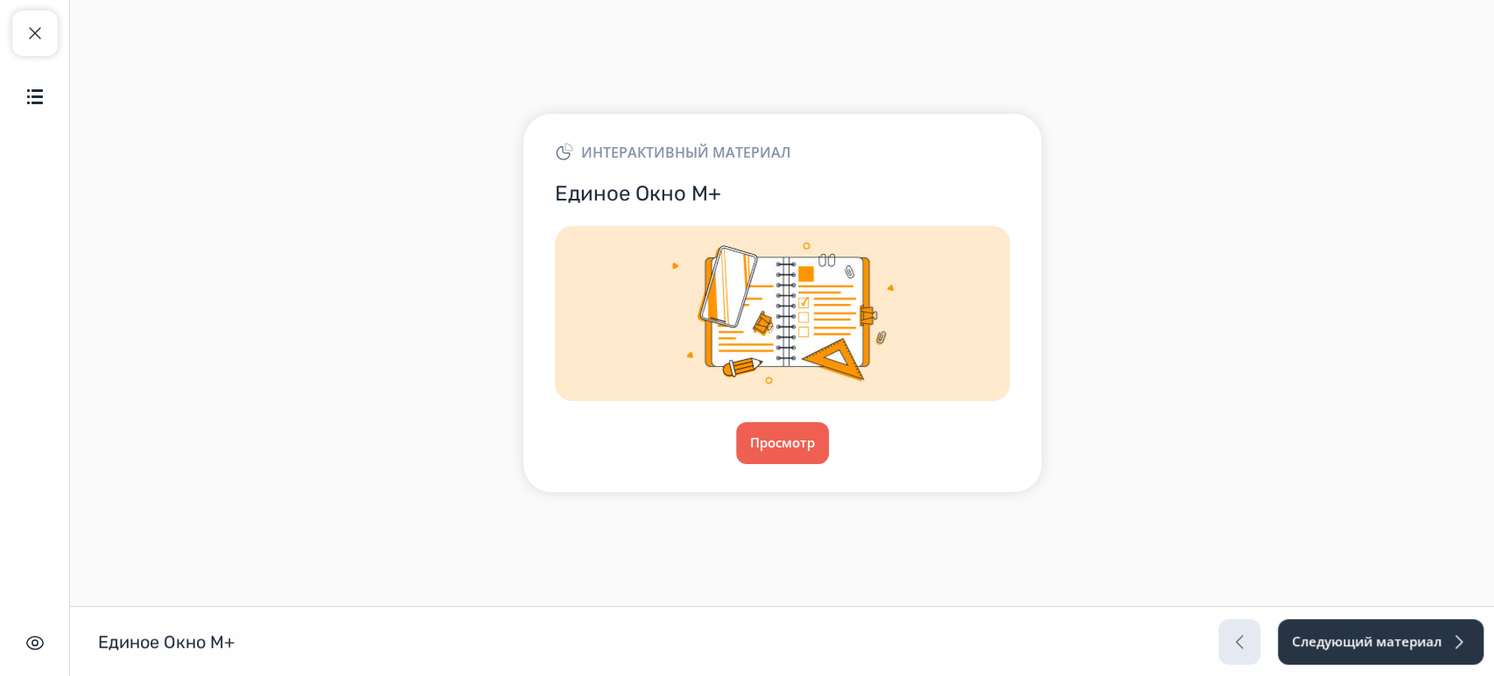
click at [730, 454] on div "Просмотр" at bounding box center [782, 443] width 455 height 42
click at [762, 456] on button "Просмотр" at bounding box center [782, 443] width 95 height 42
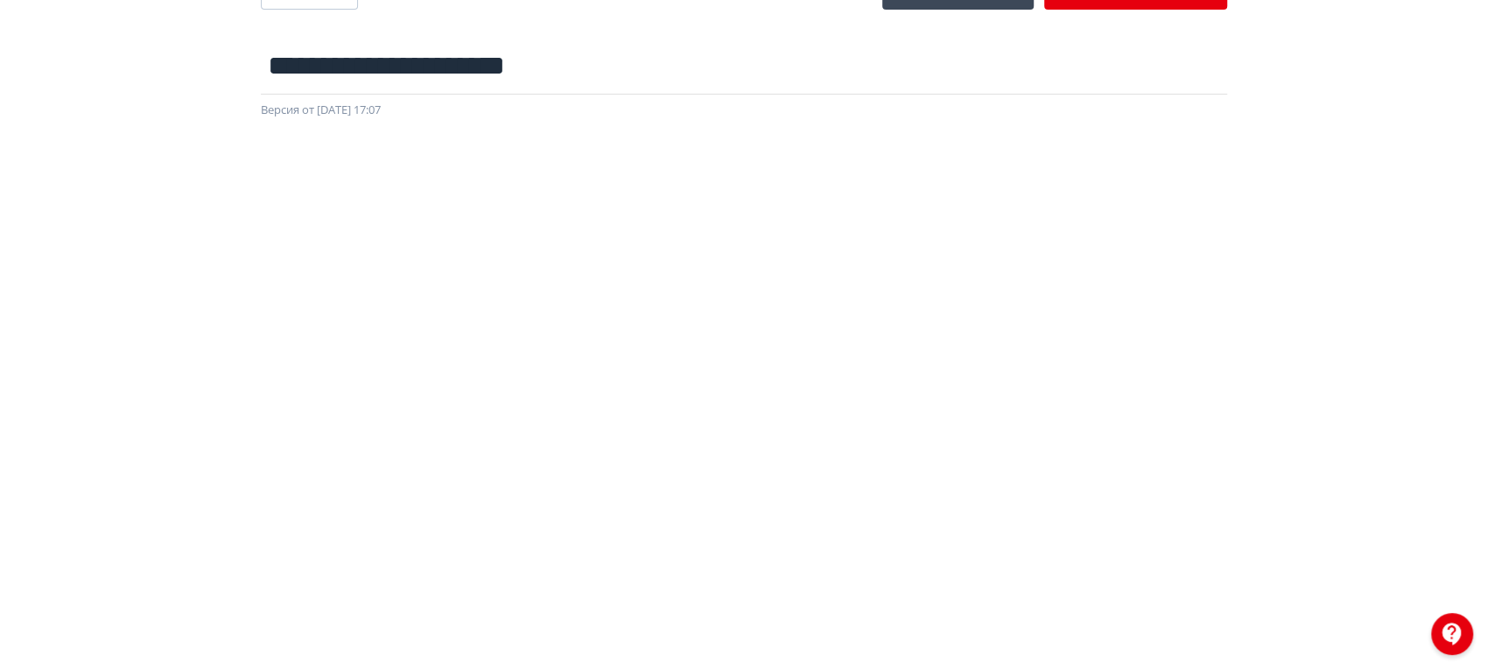
scroll to position [97, 0]
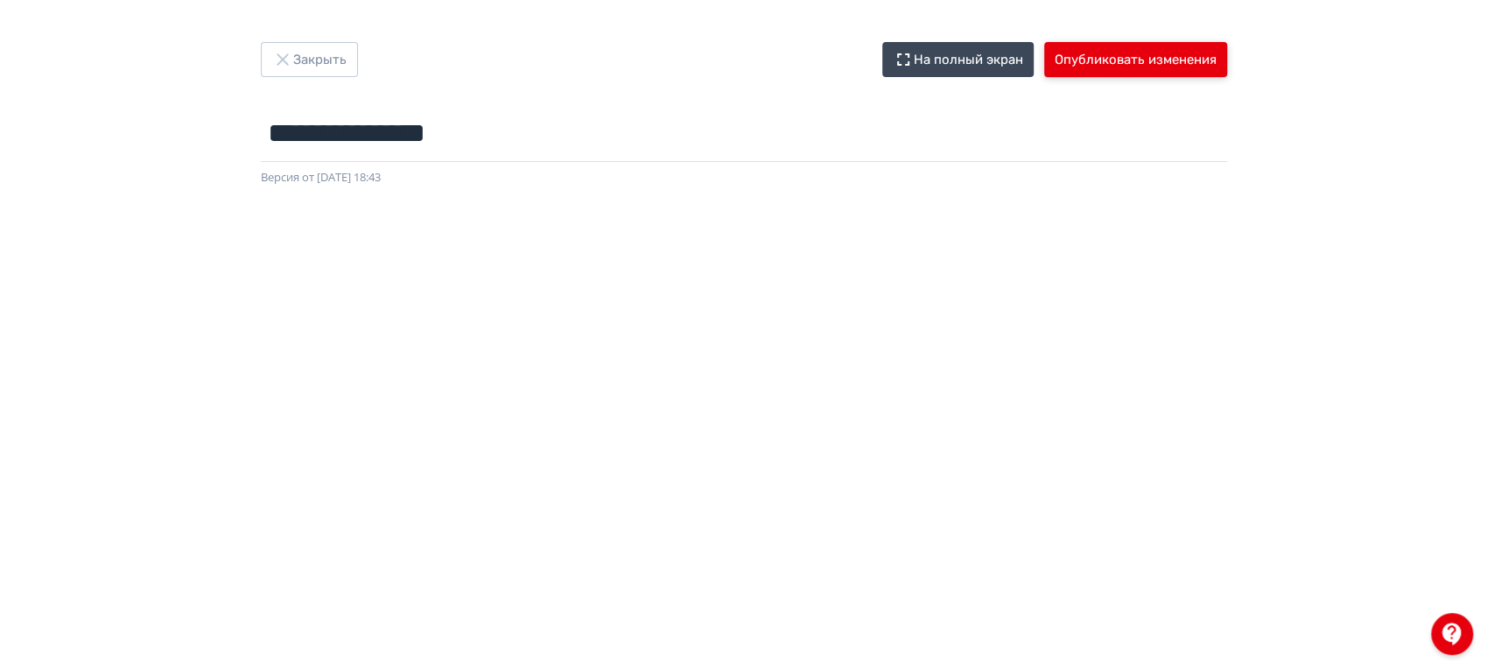
click at [1180, 56] on button "Опубликовать изменения" at bounding box center [1135, 59] width 183 height 35
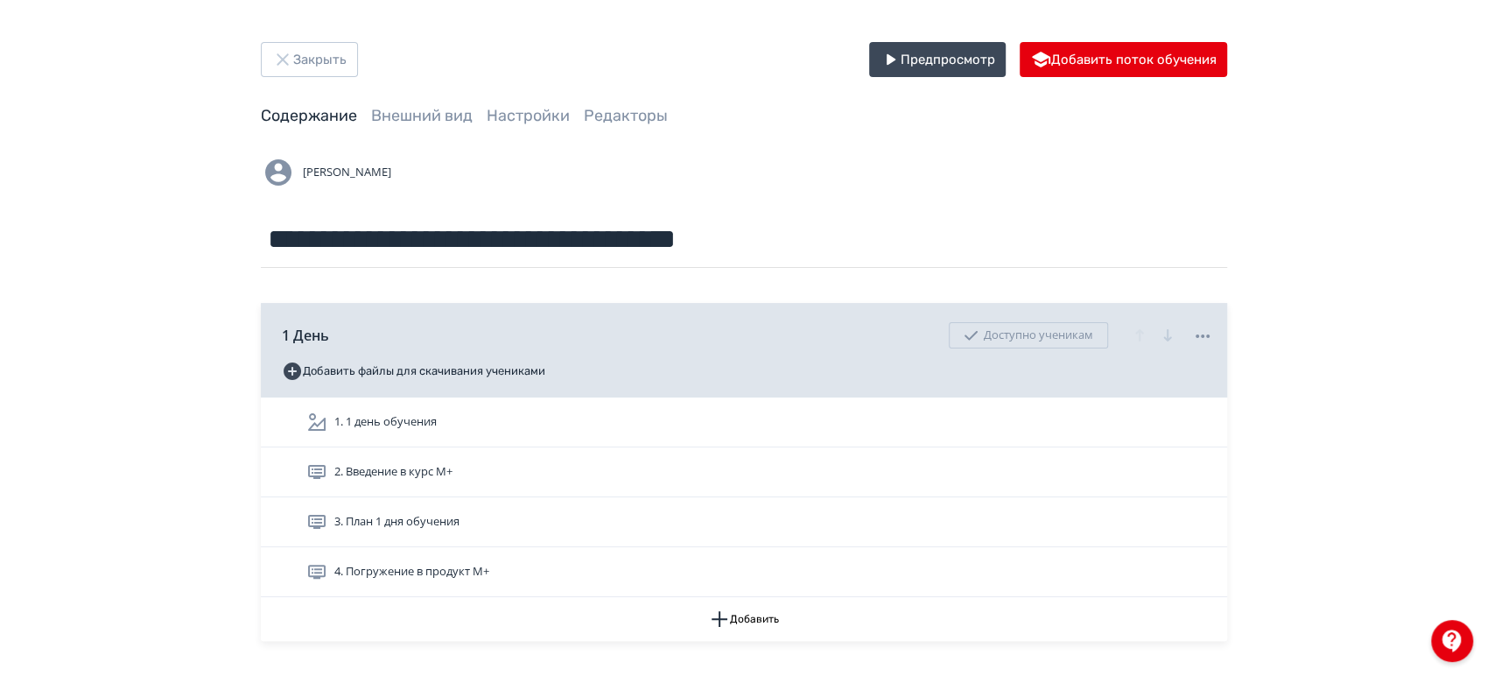
click at [436, 49] on div "Закрыть Предпросмотр Добавить поток обучения" at bounding box center [744, 59] width 966 height 35
click at [303, 58] on button "Закрыть" at bounding box center [309, 59] width 97 height 35
